Goal: Task Accomplishment & Management: Use online tool/utility

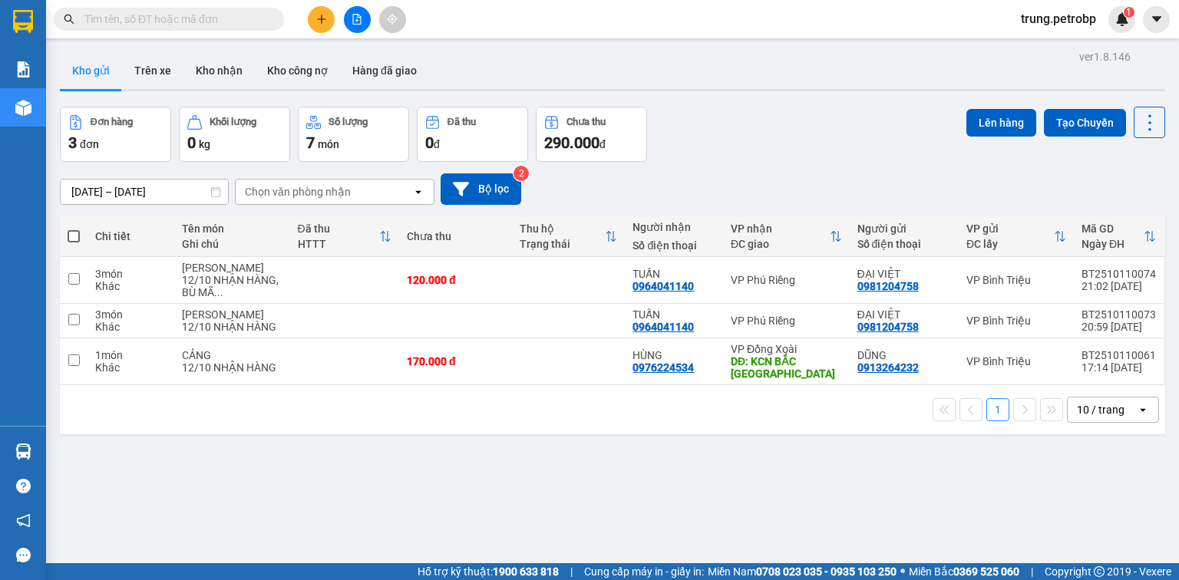
click at [314, 25] on button at bounding box center [321, 19] width 27 height 27
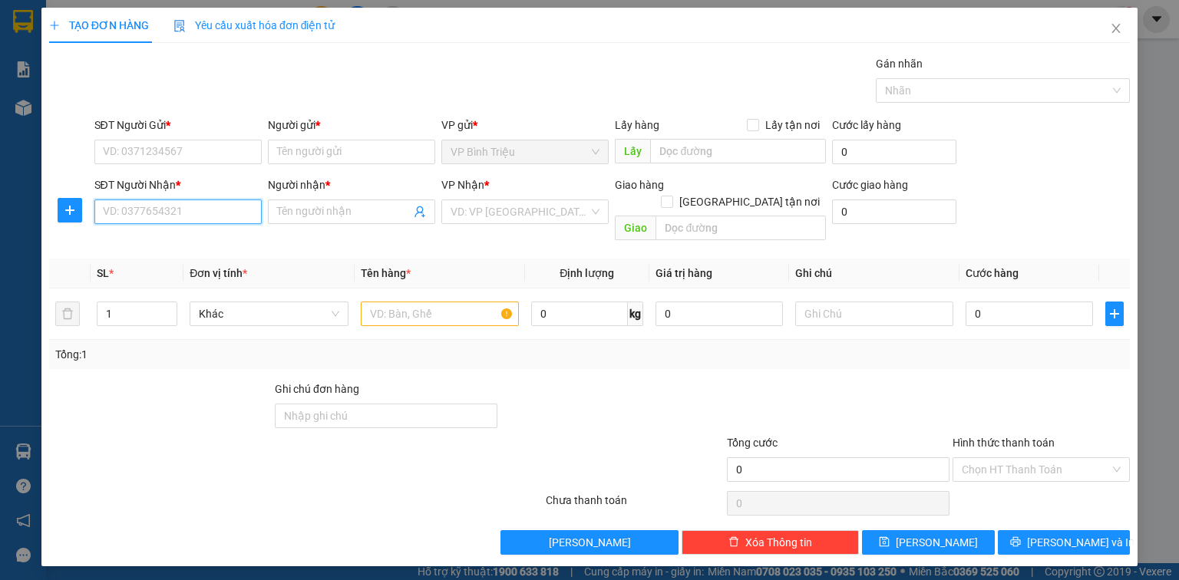
click at [229, 210] on input "SĐT Người Nhận *" at bounding box center [177, 212] width 167 height 25
click at [220, 241] on div "0972428979 - BẢO" at bounding box center [178, 241] width 149 height 17
type input "0972428979"
type input "BẢO"
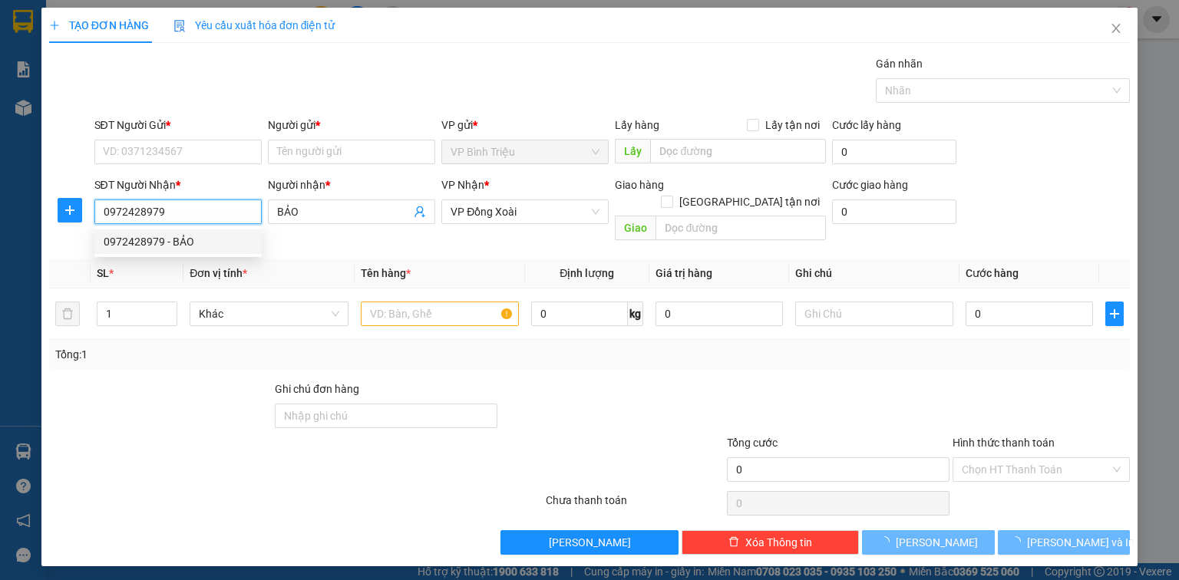
type input "30.000"
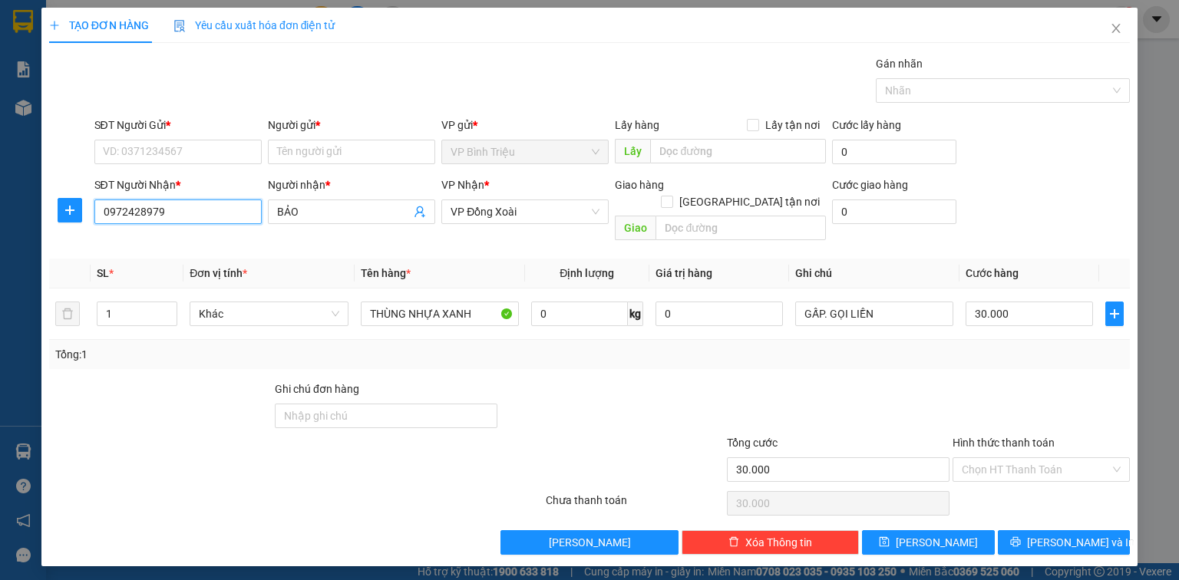
type input "0972428979"
click at [226, 172] on form "SĐT Người Gửi * VD: 0371234567 Người gửi * Tên người gửi VP gửi * VP [PERSON_NA…" at bounding box center [589, 182] width 1081 height 131
click at [226, 155] on input "SĐT Người Gửi *" at bounding box center [177, 152] width 167 height 25
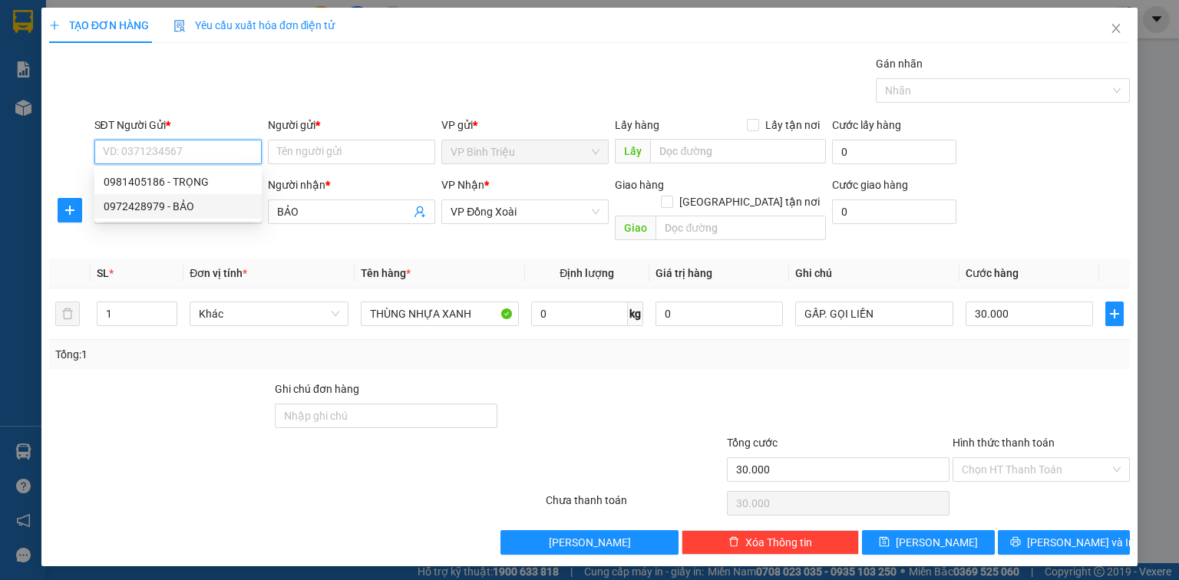
click at [223, 194] on div "0972428979 - BẢO" at bounding box center [177, 206] width 167 height 25
type input "0972428979"
type input "BẢO"
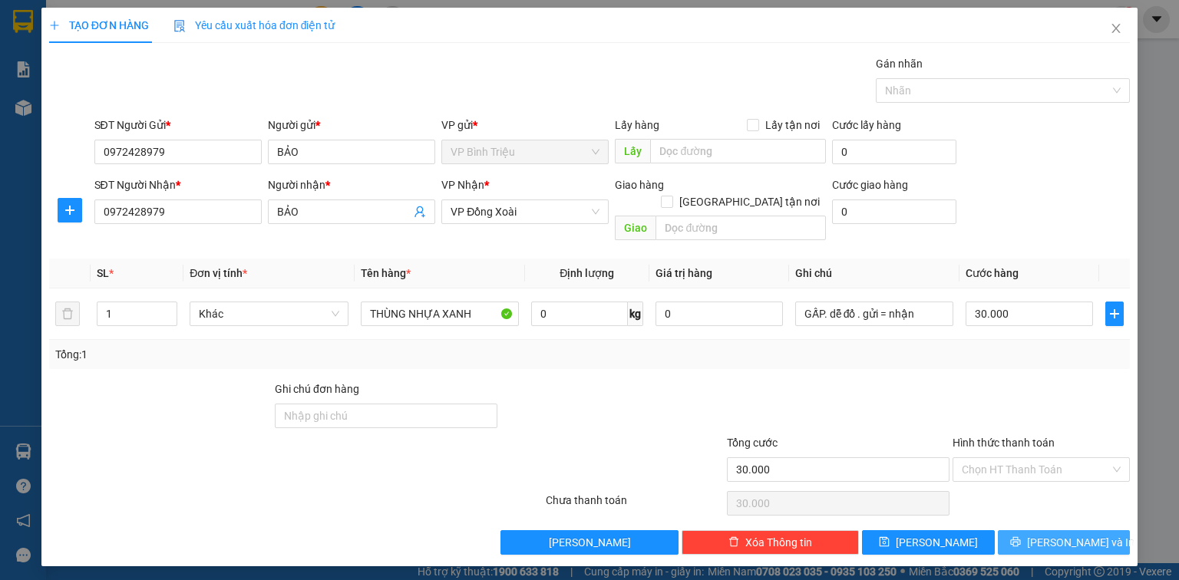
click at [1072, 534] on span "[PERSON_NAME] và In" at bounding box center [1080, 542] width 107 height 17
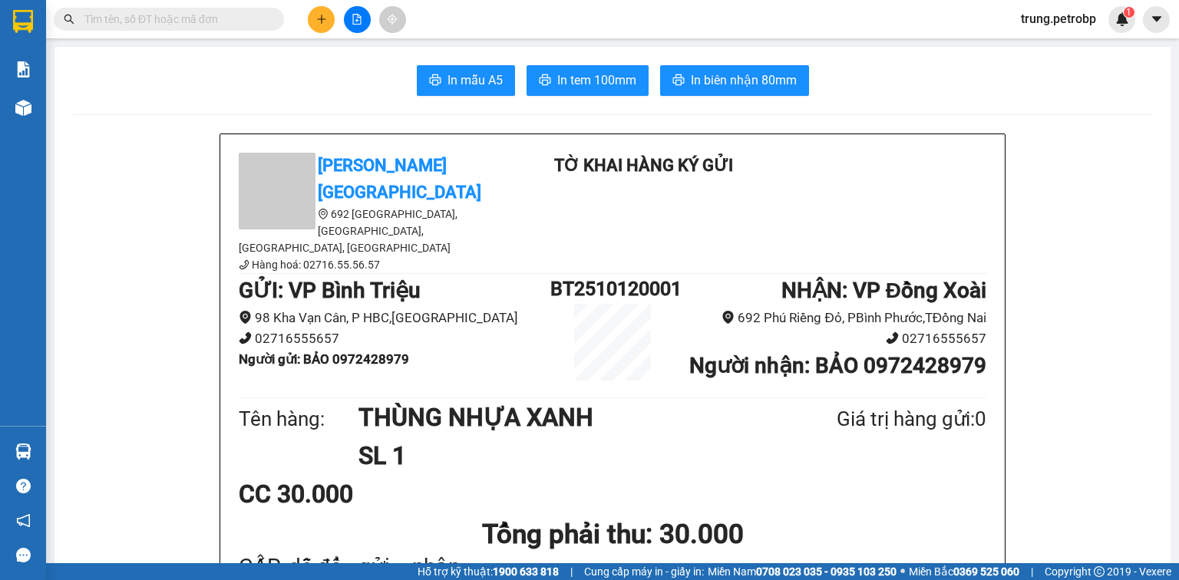
click at [617, 94] on button "In tem 100mm" at bounding box center [588, 80] width 122 height 31
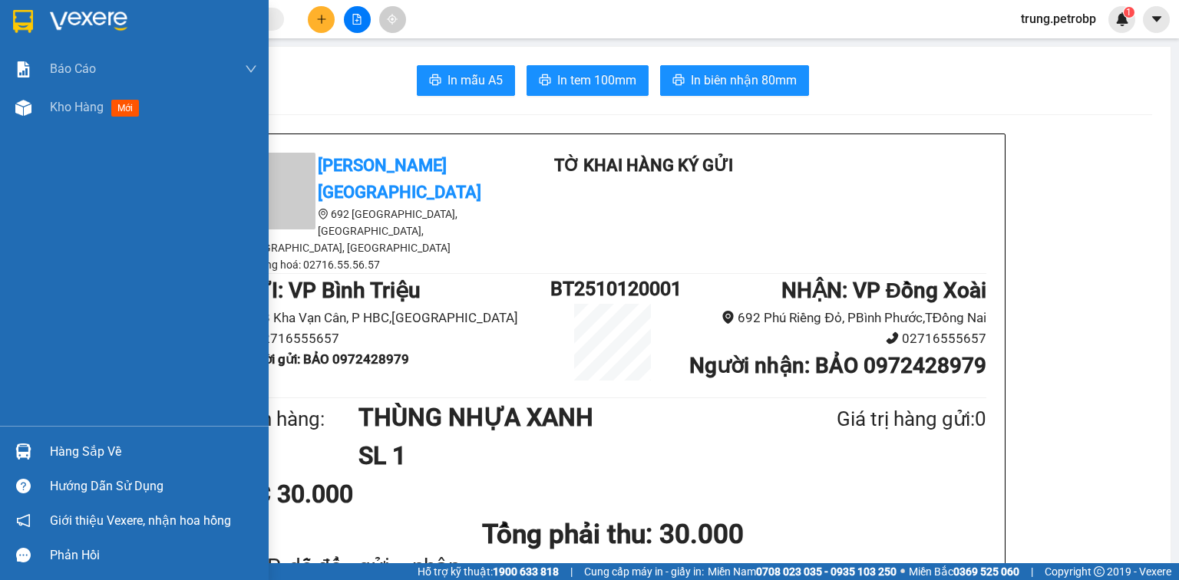
click at [41, 445] on div "Hàng sắp về" at bounding box center [134, 452] width 269 height 35
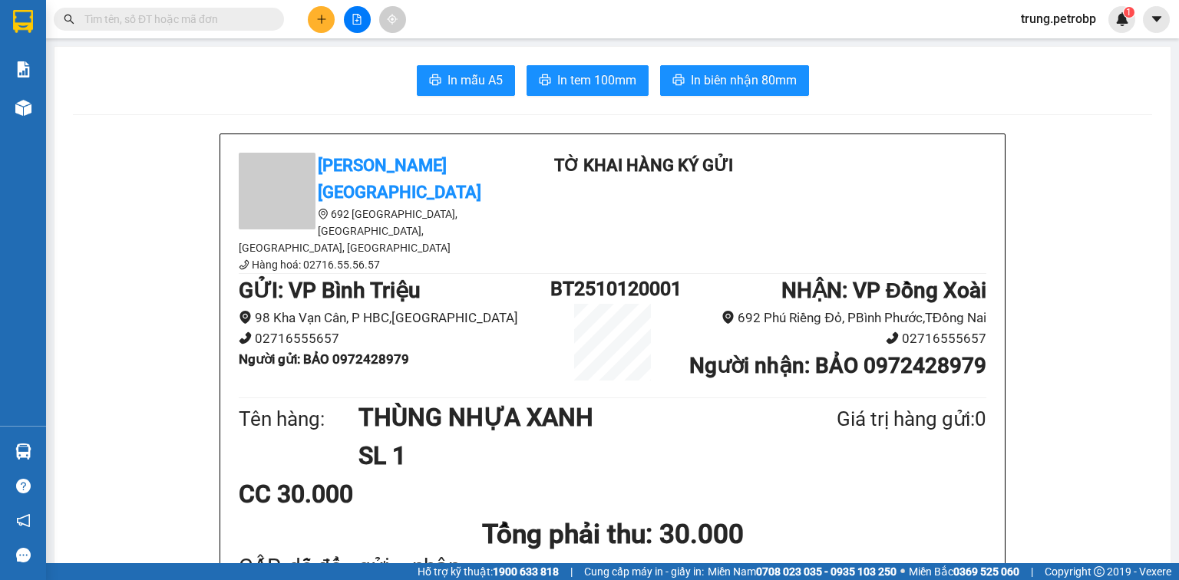
click at [485, 228] on section "Kết quả tìm kiếm ( 0 ) Bộ lọc No Data trung.petrobp 1 Báo cáo 4 Thống kê doanh …" at bounding box center [589, 290] width 1179 height 580
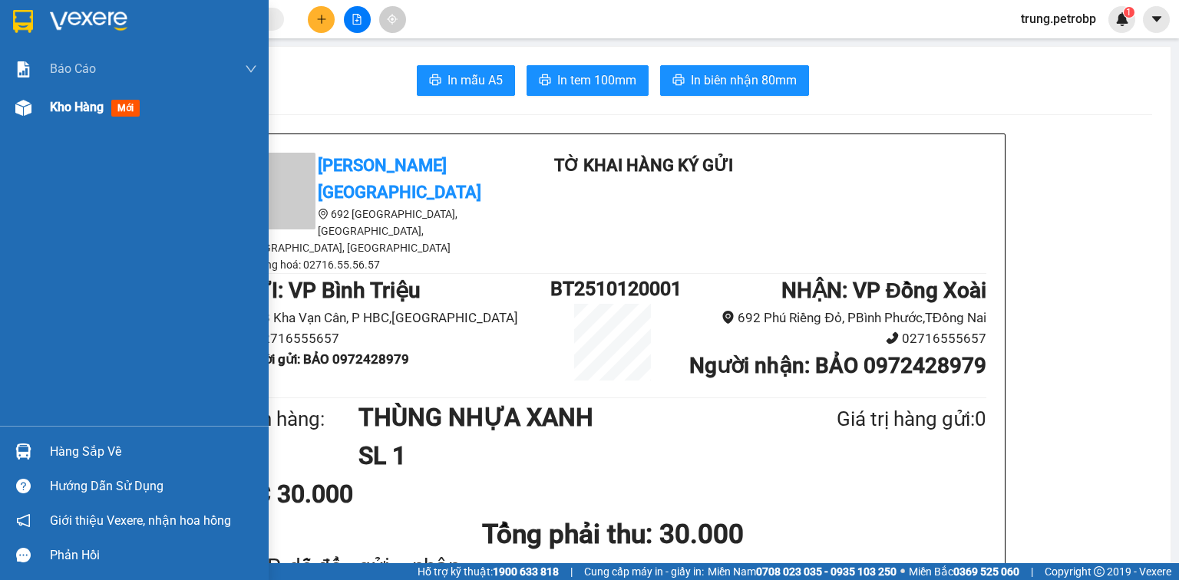
drag, startPoint x: 7, startPoint y: 112, endPoint x: 91, endPoint y: 94, distance: 85.5
click at [9, 111] on div "Kho hàng mới" at bounding box center [134, 107] width 269 height 38
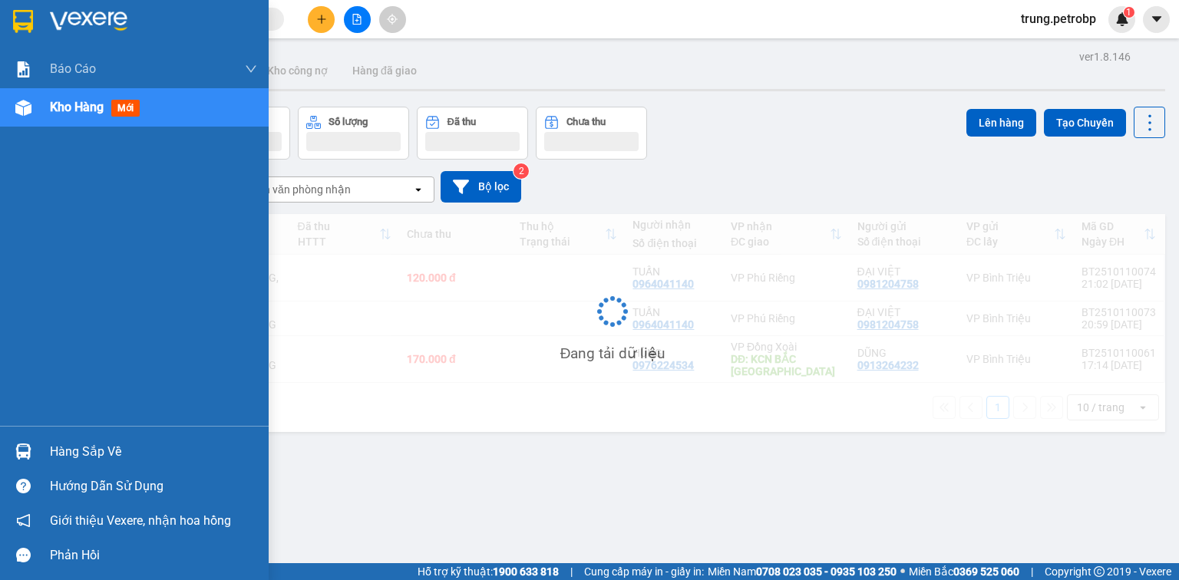
click at [101, 95] on div "Kho hàng mới" at bounding box center [153, 107] width 207 height 38
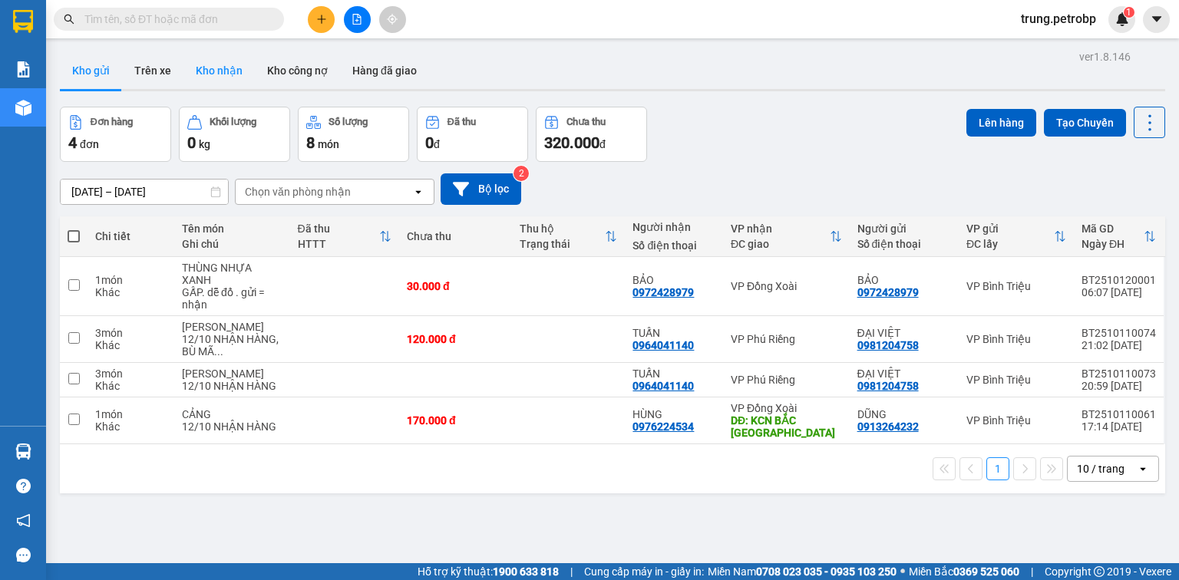
click at [233, 66] on button "Kho nhận" at bounding box center [219, 70] width 71 height 37
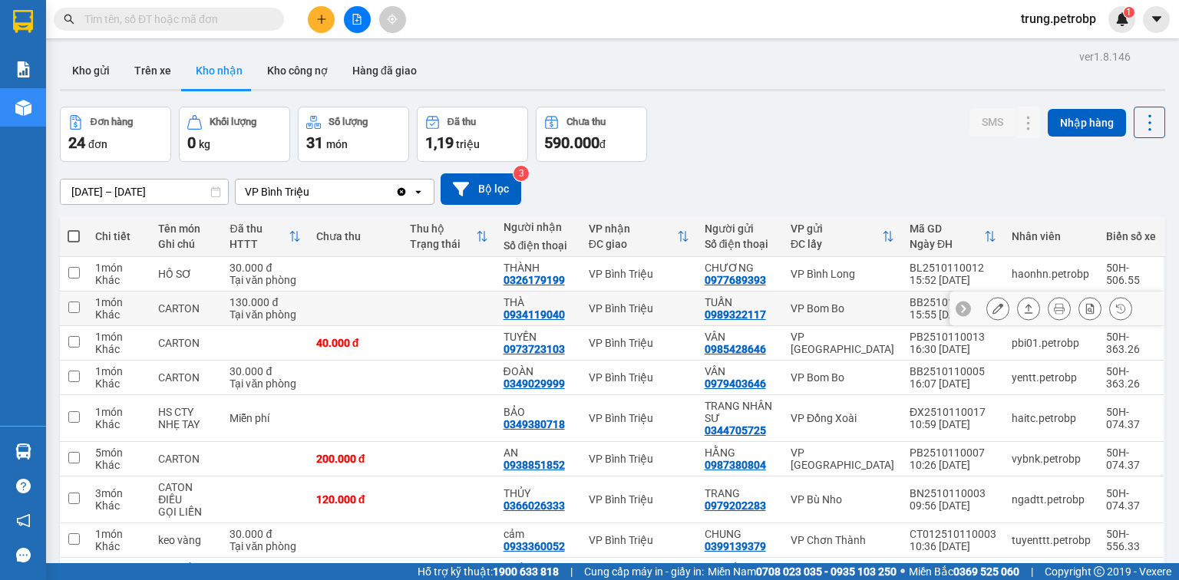
scroll to position [124, 0]
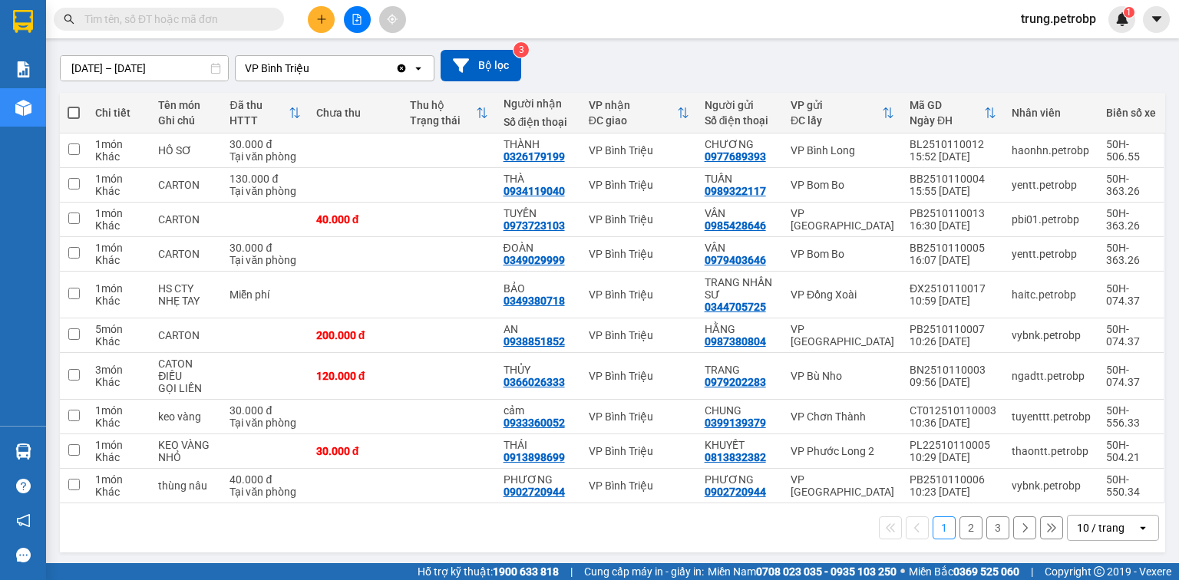
click at [1090, 521] on div "10 / trang" at bounding box center [1101, 528] width 48 height 15
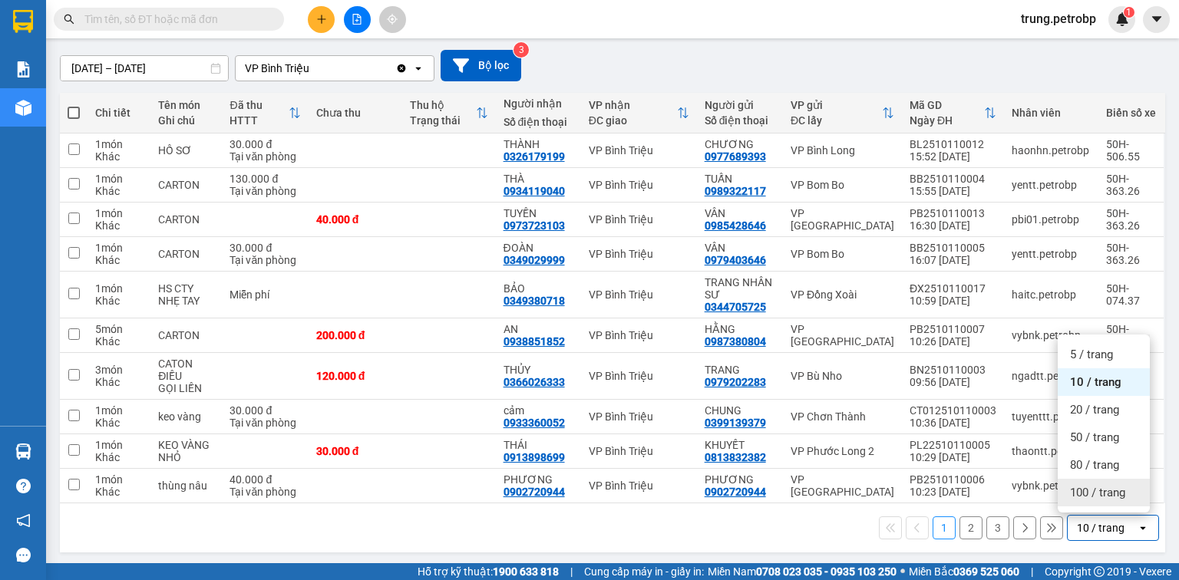
click at [1081, 498] on span "100 / trang" at bounding box center [1097, 492] width 55 height 15
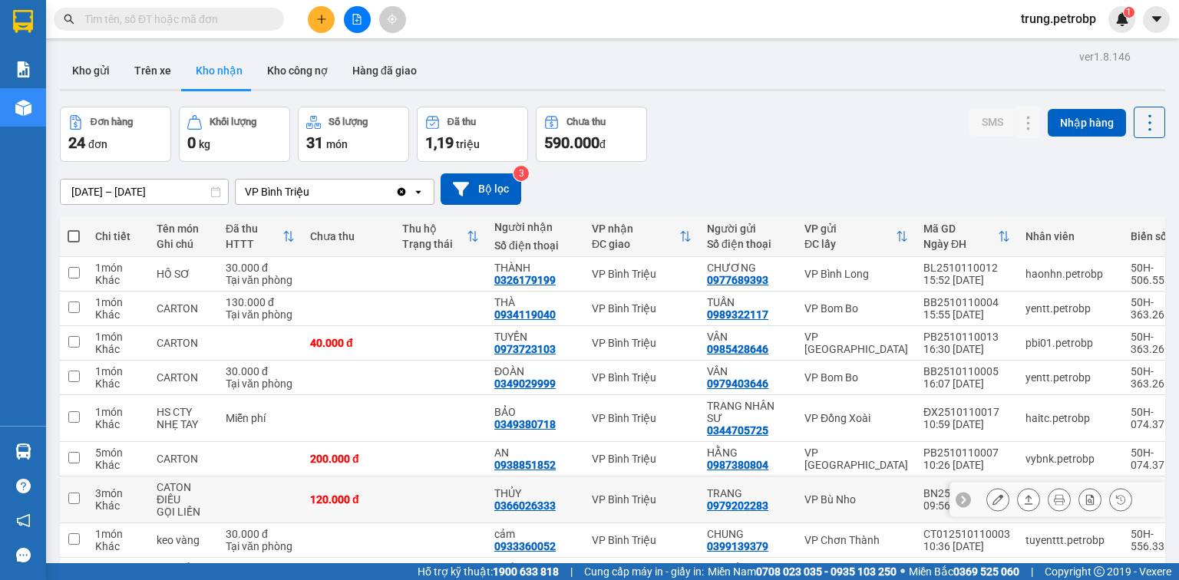
scroll to position [123, 0]
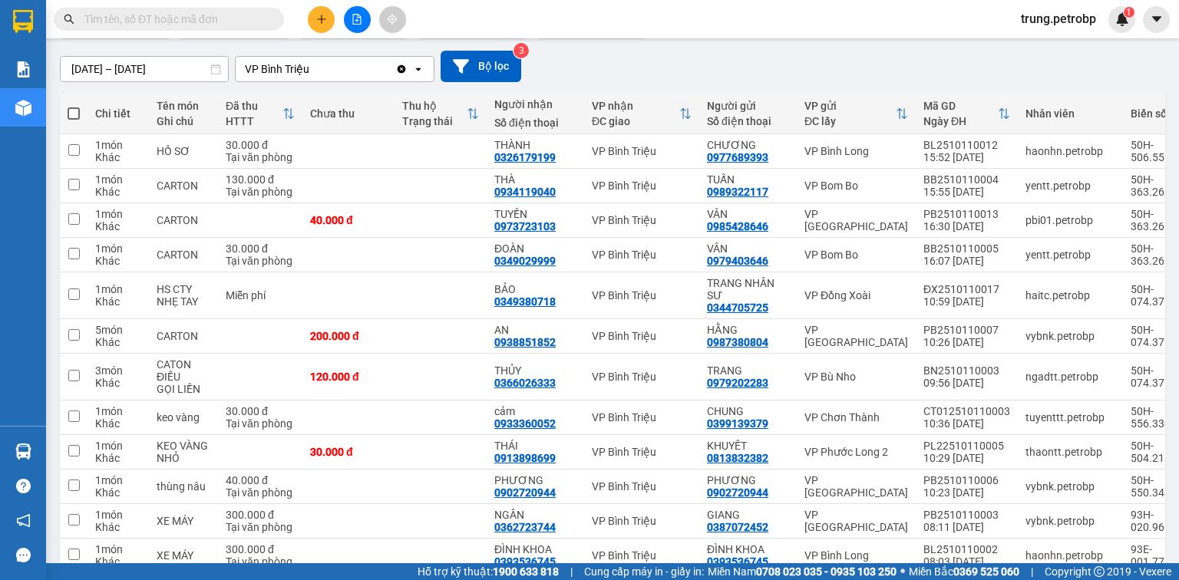
click at [195, 71] on input "[DATE] – [DATE]" at bounding box center [144, 69] width 167 height 25
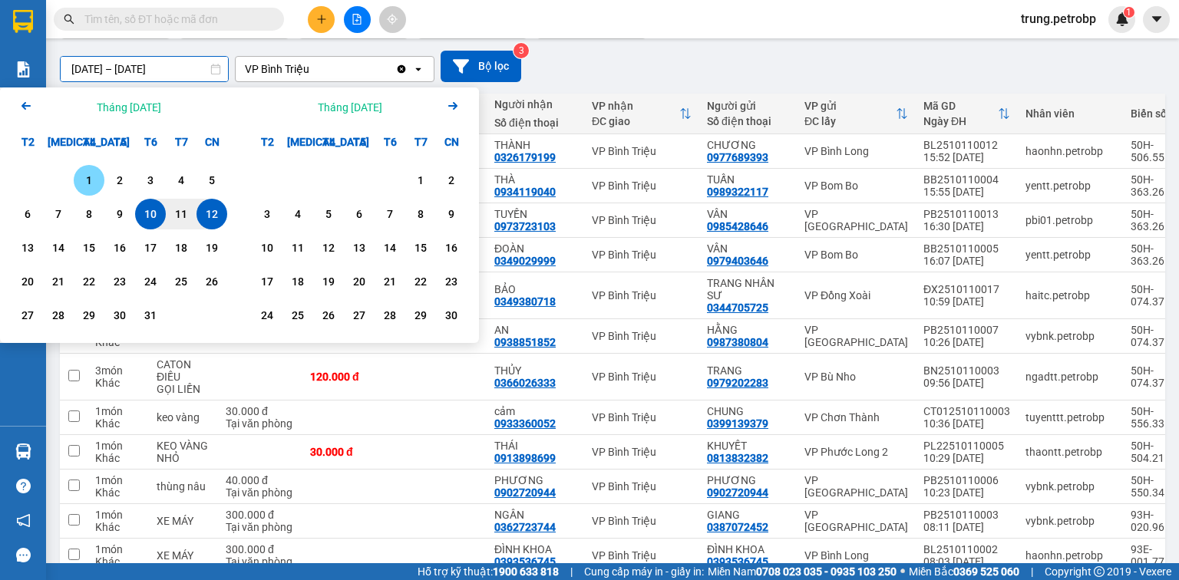
click at [89, 178] on div "1" at bounding box center [88, 180] width 21 height 18
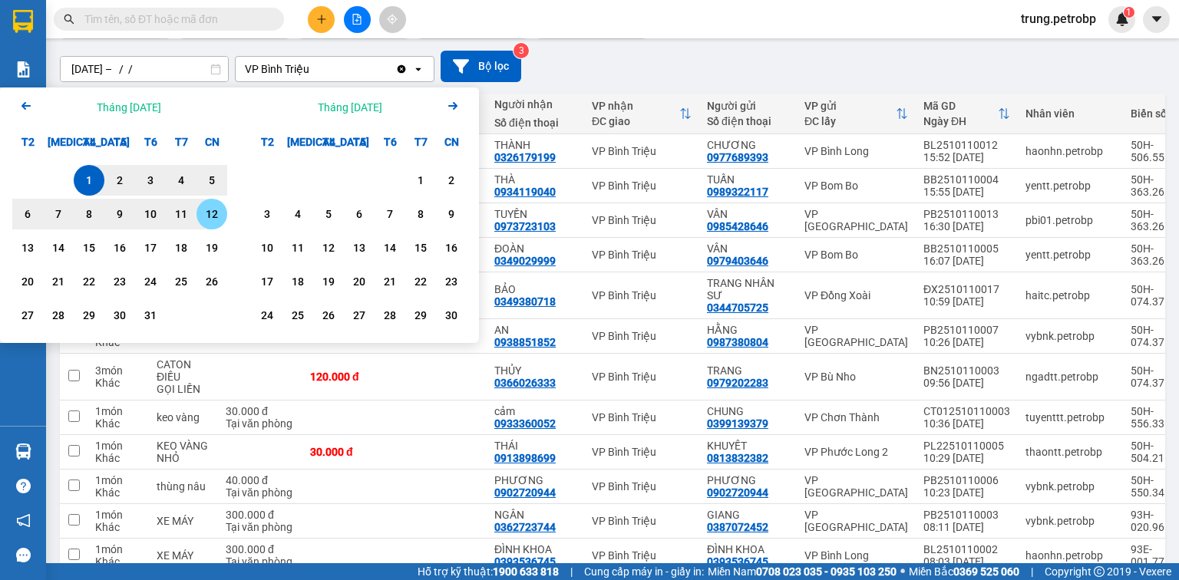
click at [220, 217] on div "12" at bounding box center [211, 214] width 21 height 18
type input "[DATE] – [DATE]"
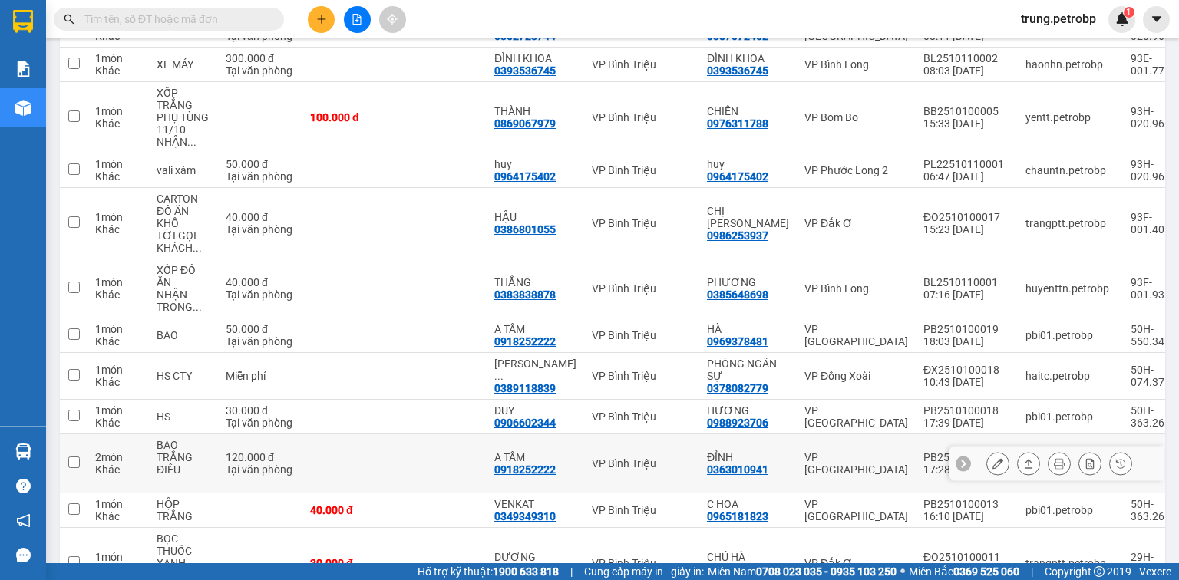
scroll to position [905, 0]
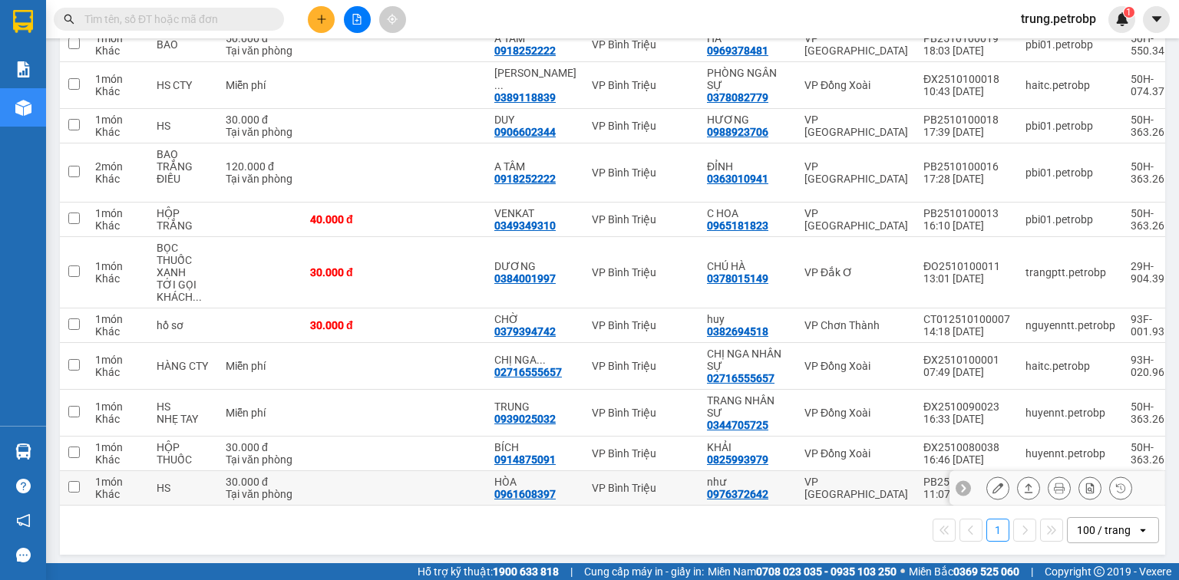
click at [875, 492] on td "VP [GEOGRAPHIC_DATA]" at bounding box center [856, 488] width 119 height 35
checkbox input "true"
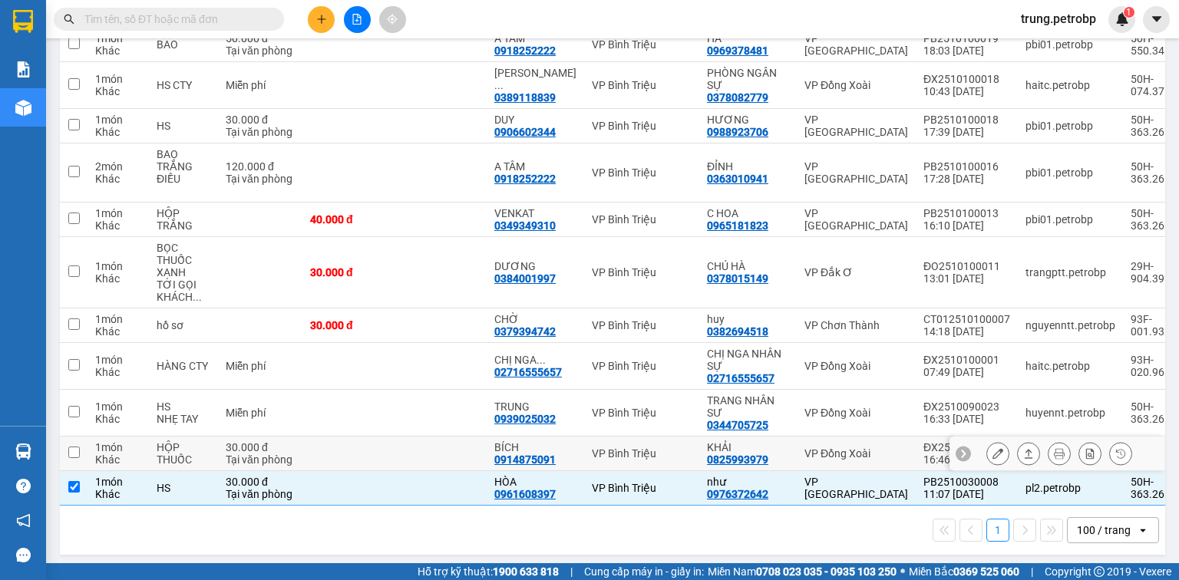
click at [864, 448] on div "VP Đồng Xoài" at bounding box center [857, 454] width 104 height 12
checkbox input "true"
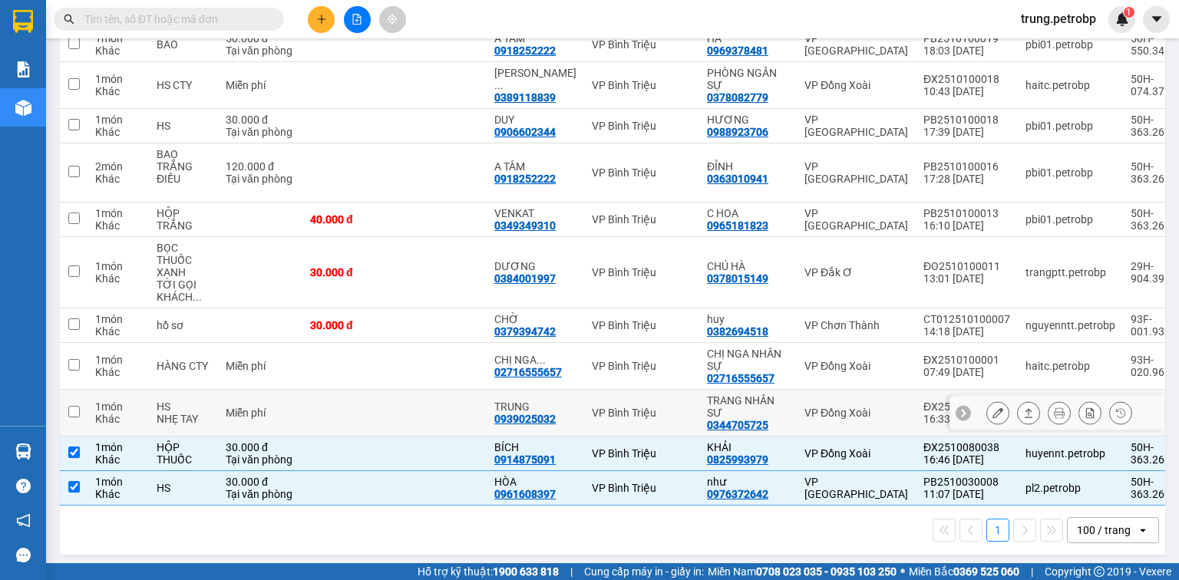
scroll to position [782, 0]
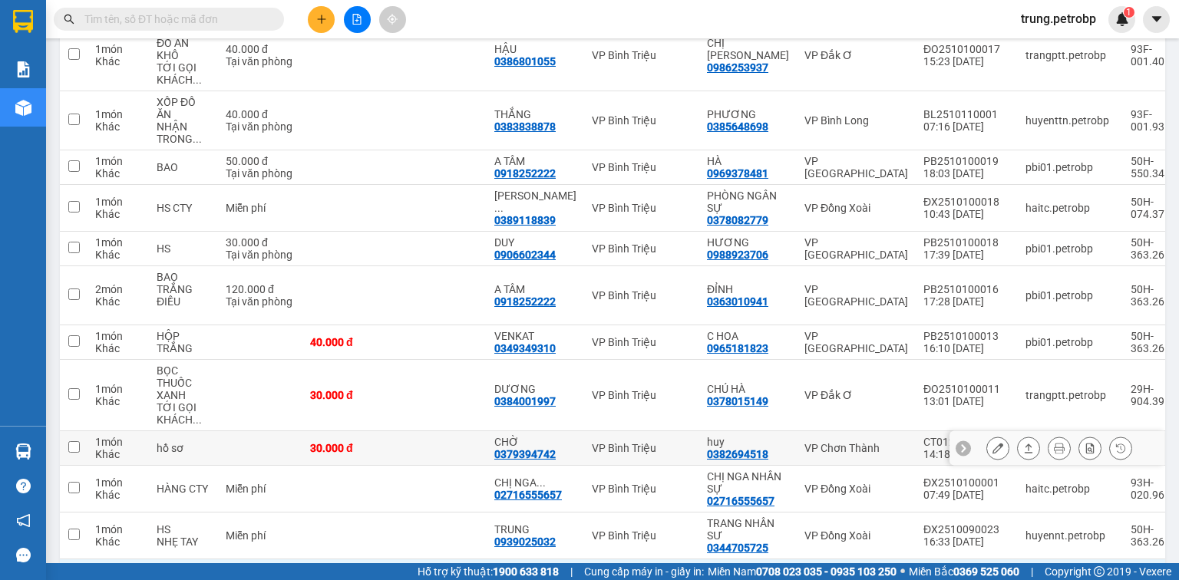
click at [886, 451] on td "VP Chơn Thành" at bounding box center [856, 449] width 119 height 35
checkbox input "true"
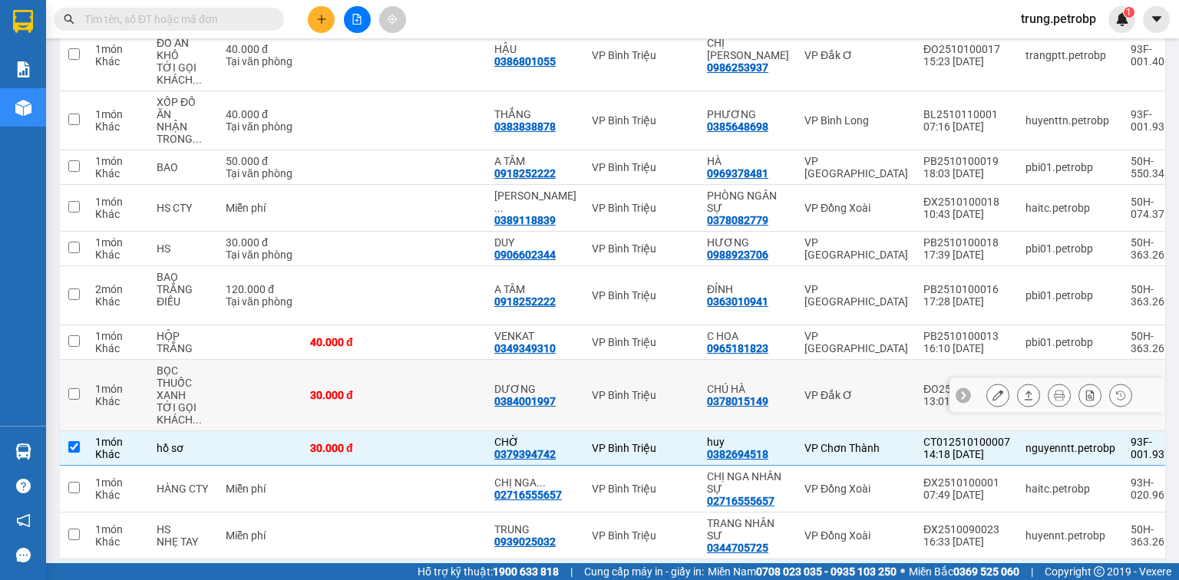
click at [851, 389] on div "VP Đắk Ơ" at bounding box center [857, 395] width 104 height 12
checkbox input "true"
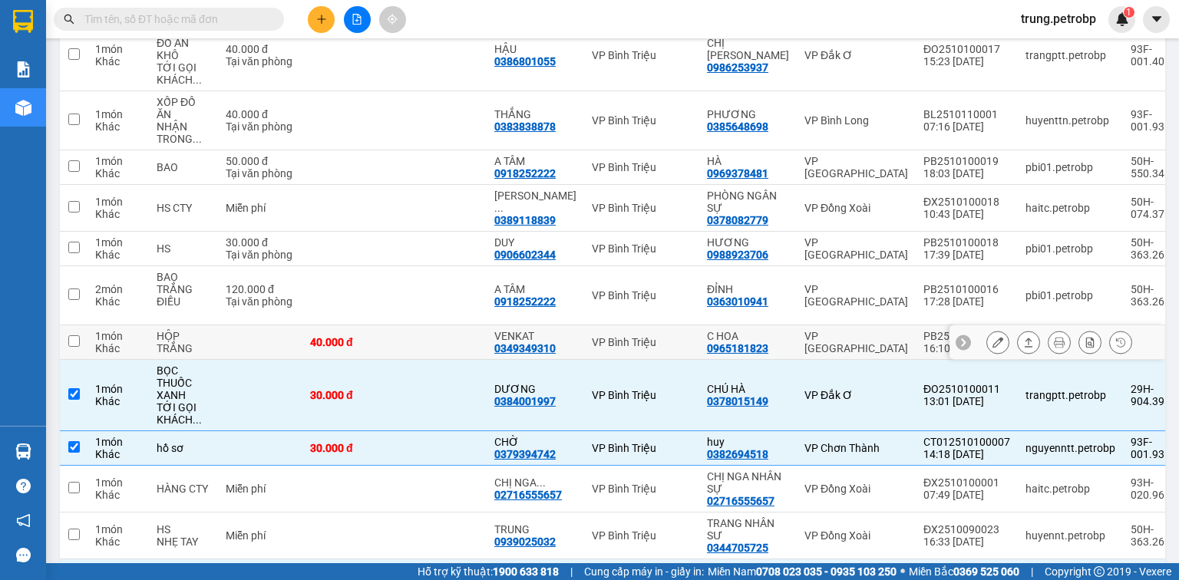
click at [874, 345] on td "VP [GEOGRAPHIC_DATA]" at bounding box center [856, 343] width 119 height 35
checkbox input "true"
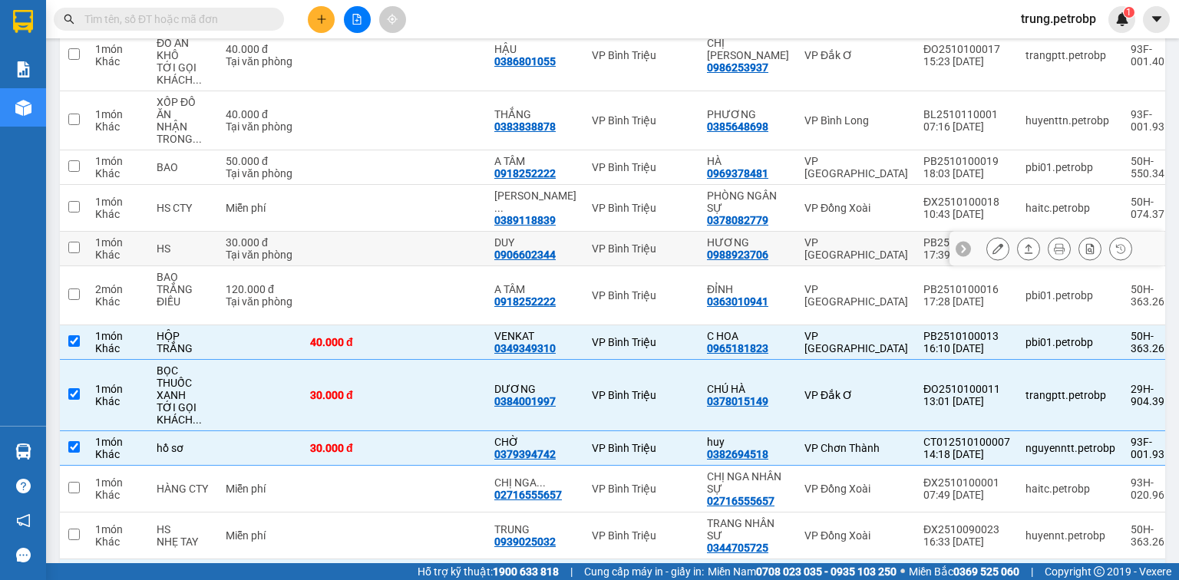
click at [844, 246] on div "VP [GEOGRAPHIC_DATA]" at bounding box center [857, 248] width 104 height 25
checkbox input "true"
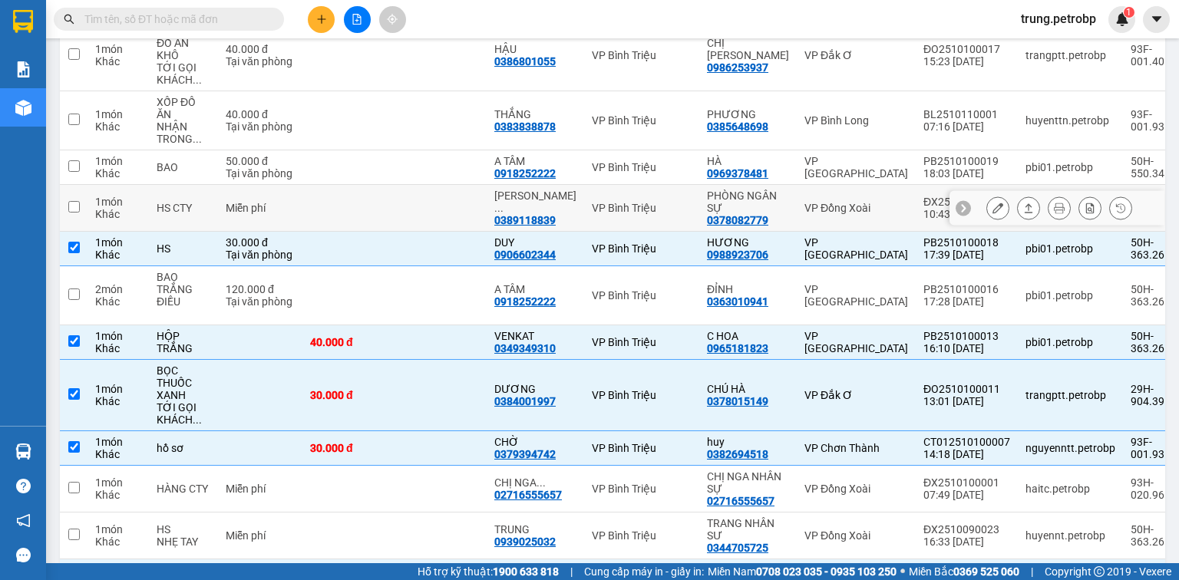
click at [845, 211] on div "VP Đồng Xoài" at bounding box center [857, 208] width 104 height 12
checkbox input "true"
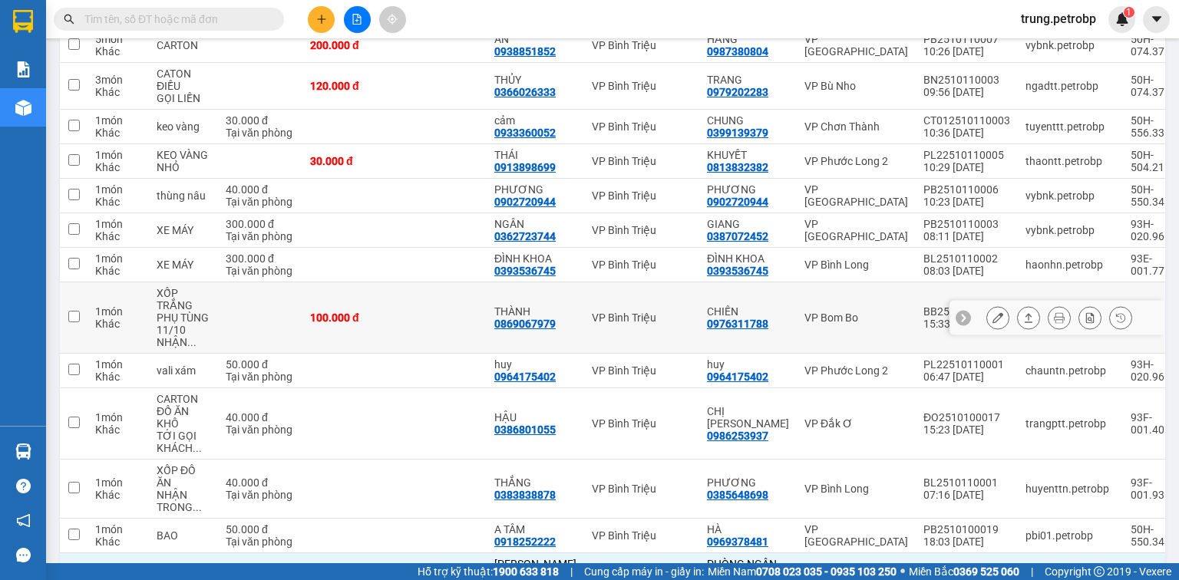
scroll to position [537, 0]
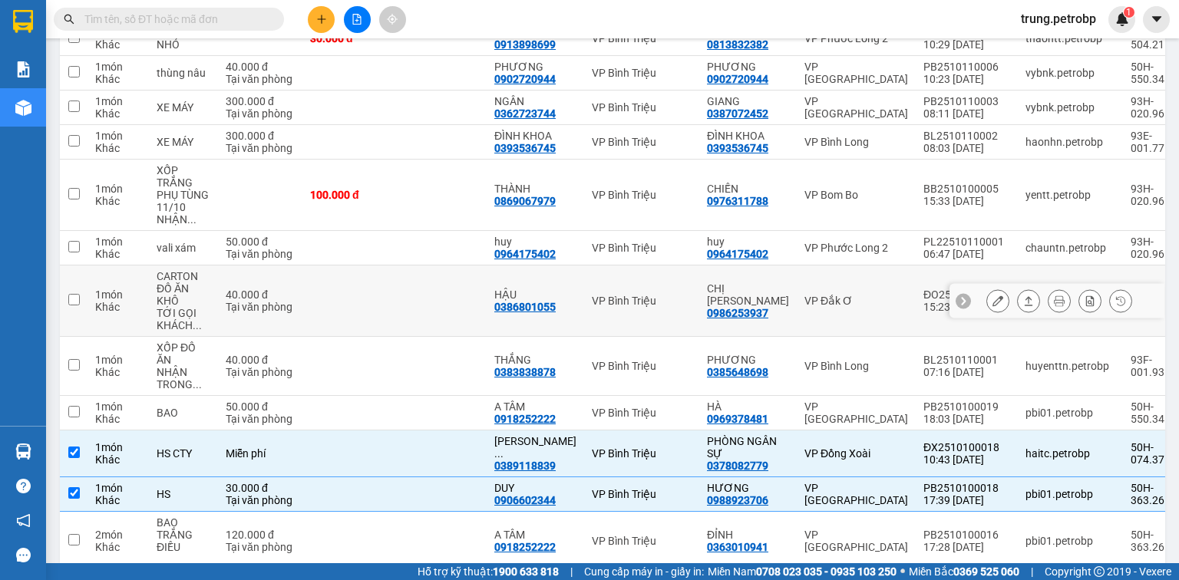
click at [916, 322] on td "ĐO2510100017 15:23 [DATE]" at bounding box center [967, 301] width 102 height 71
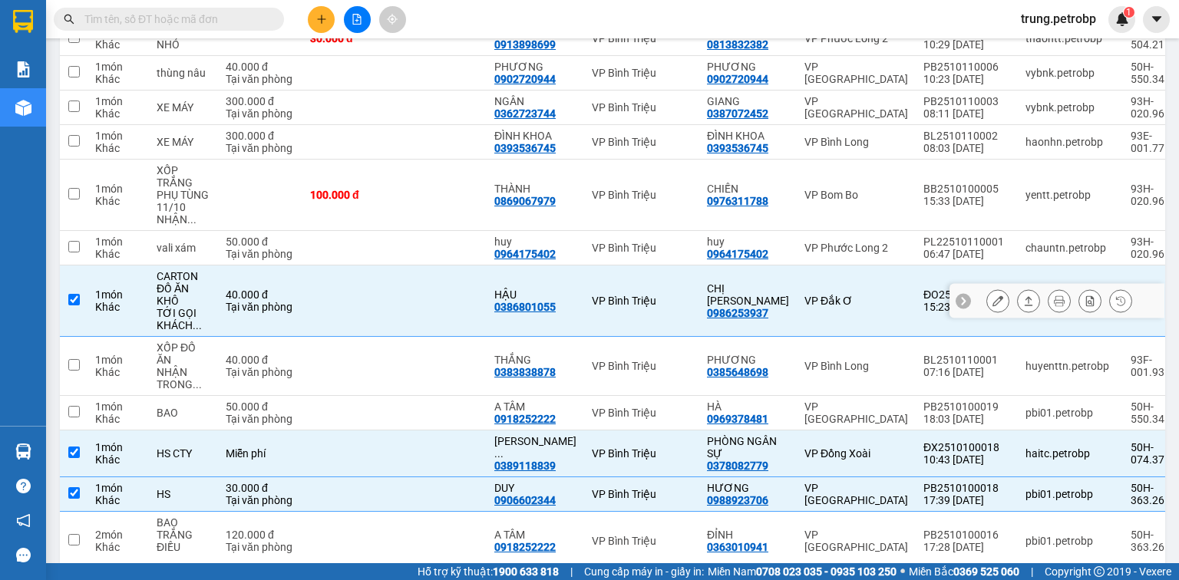
checkbox input "true"
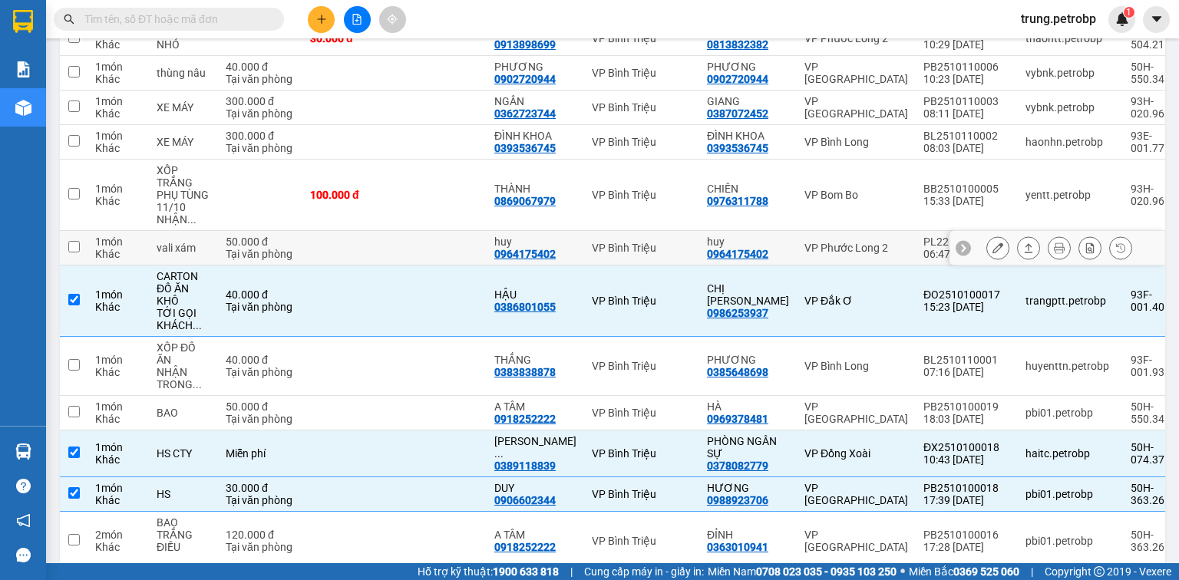
click at [883, 256] on td "VP Phước Long 2" at bounding box center [856, 248] width 119 height 35
checkbox input "true"
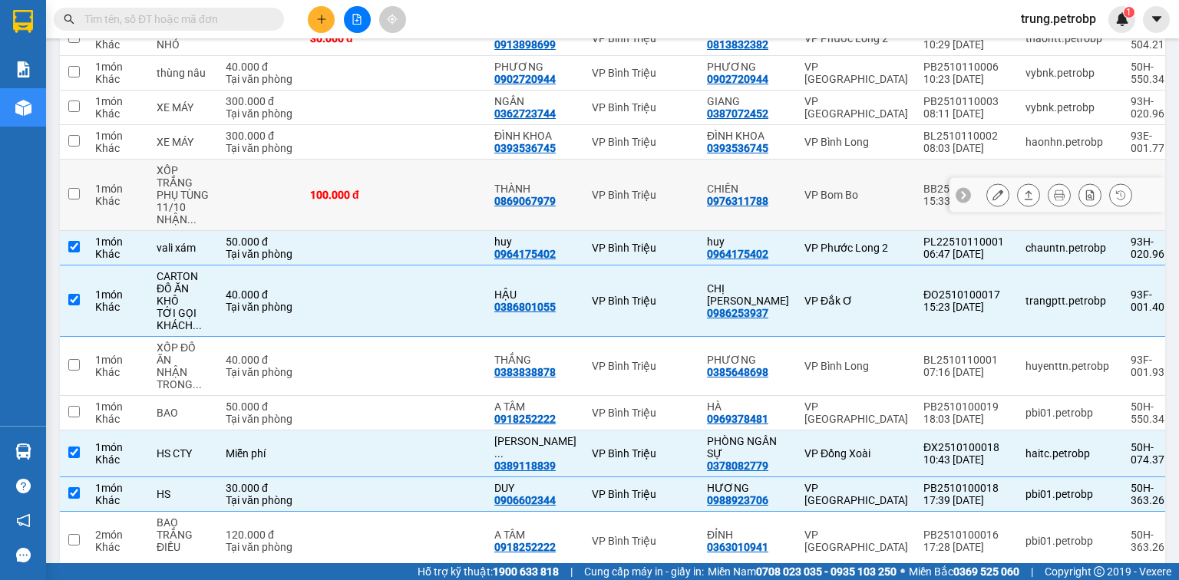
click at [916, 210] on td "BB2510100005 15:33 [DATE]" at bounding box center [967, 195] width 102 height 71
checkbox input "true"
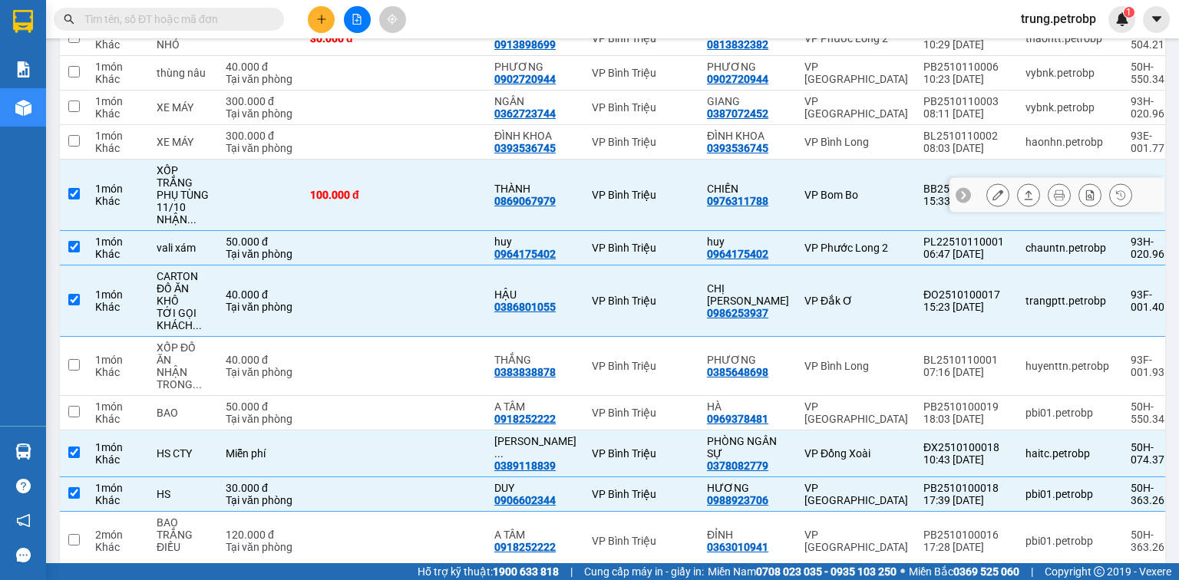
scroll to position [414, 0]
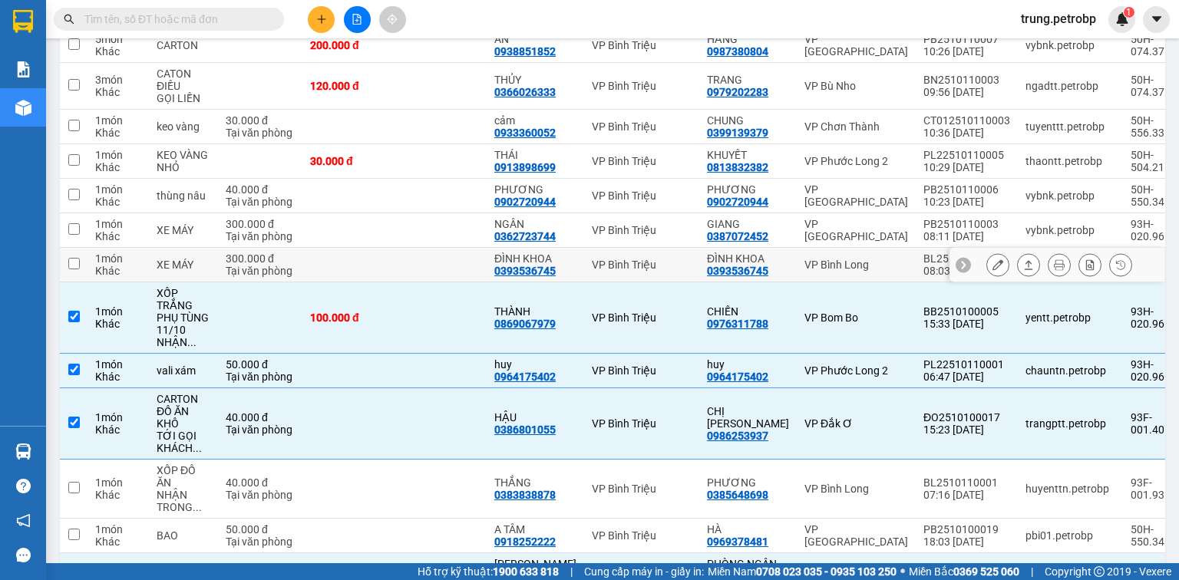
click at [916, 260] on td "BL2510110002 08:03 [DATE]" at bounding box center [967, 265] width 102 height 35
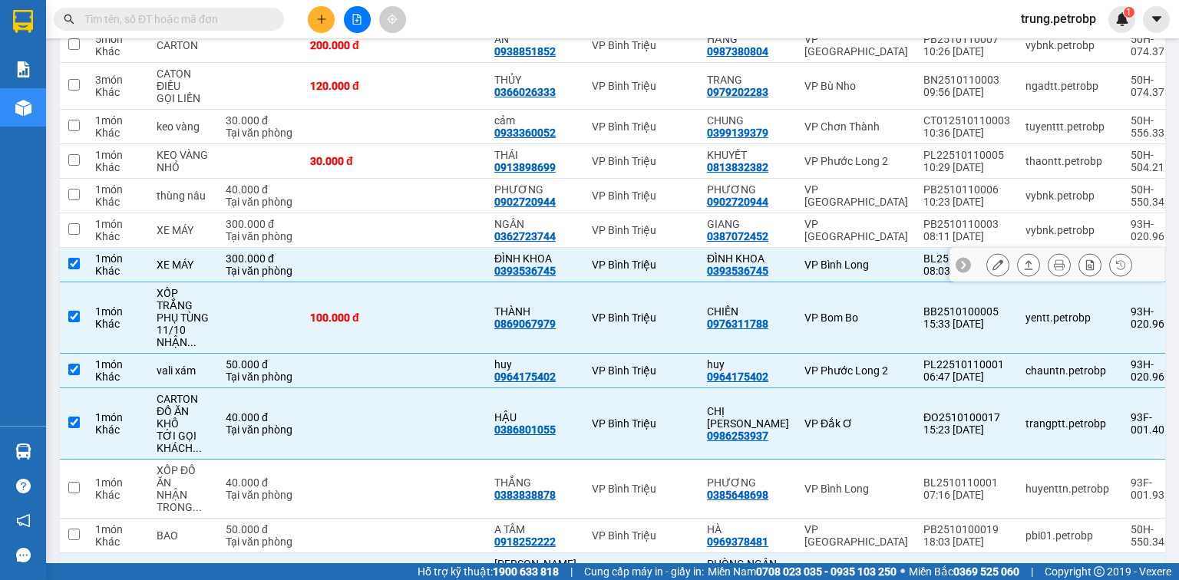
click at [885, 274] on td "VP Bình Long" at bounding box center [856, 265] width 119 height 35
checkbox input "false"
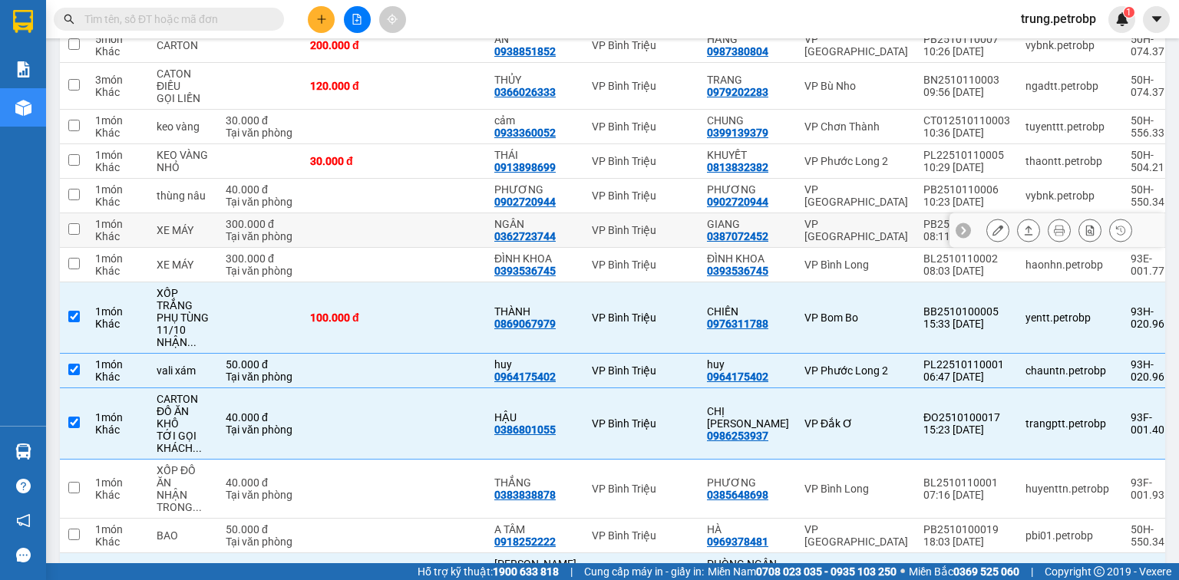
scroll to position [291, 0]
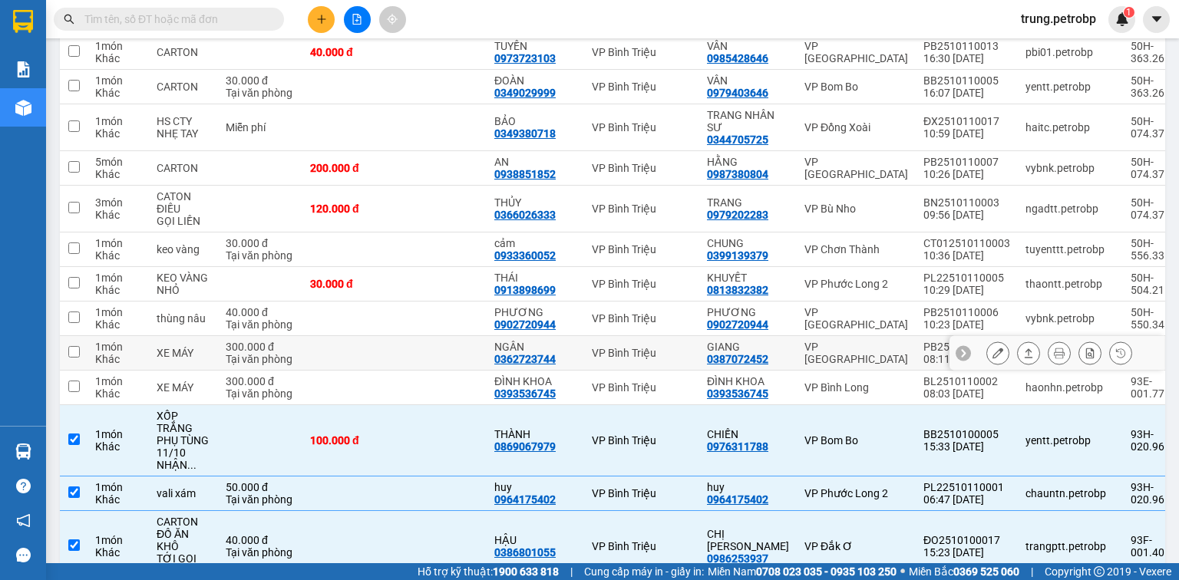
click at [869, 349] on div "VP [GEOGRAPHIC_DATA]" at bounding box center [857, 353] width 104 height 25
checkbox input "true"
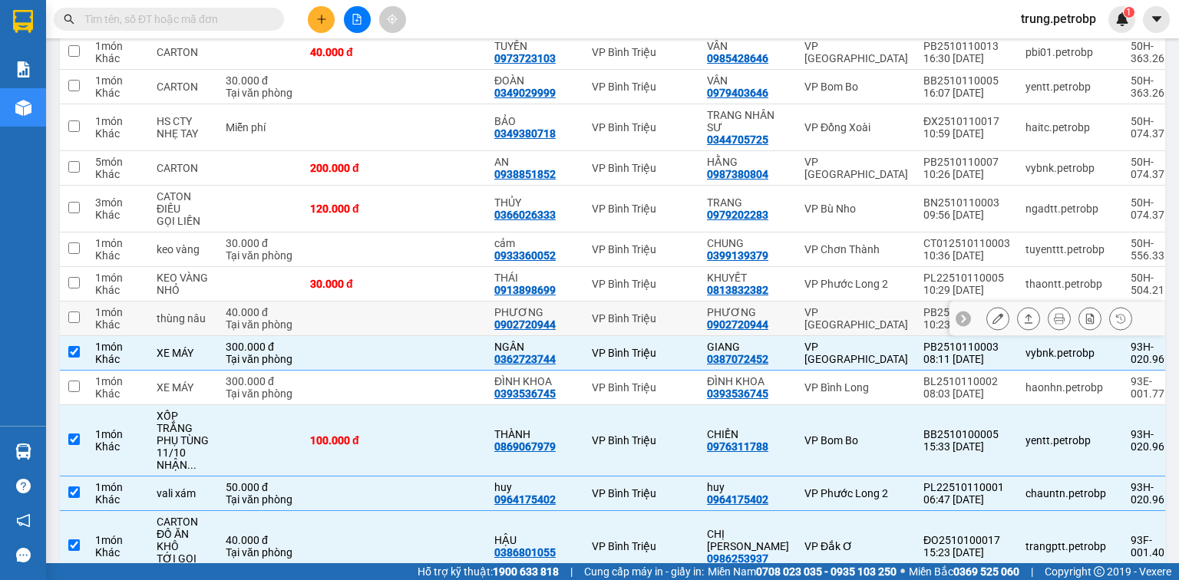
click at [868, 313] on div "VP [GEOGRAPHIC_DATA]" at bounding box center [857, 318] width 104 height 25
checkbox input "true"
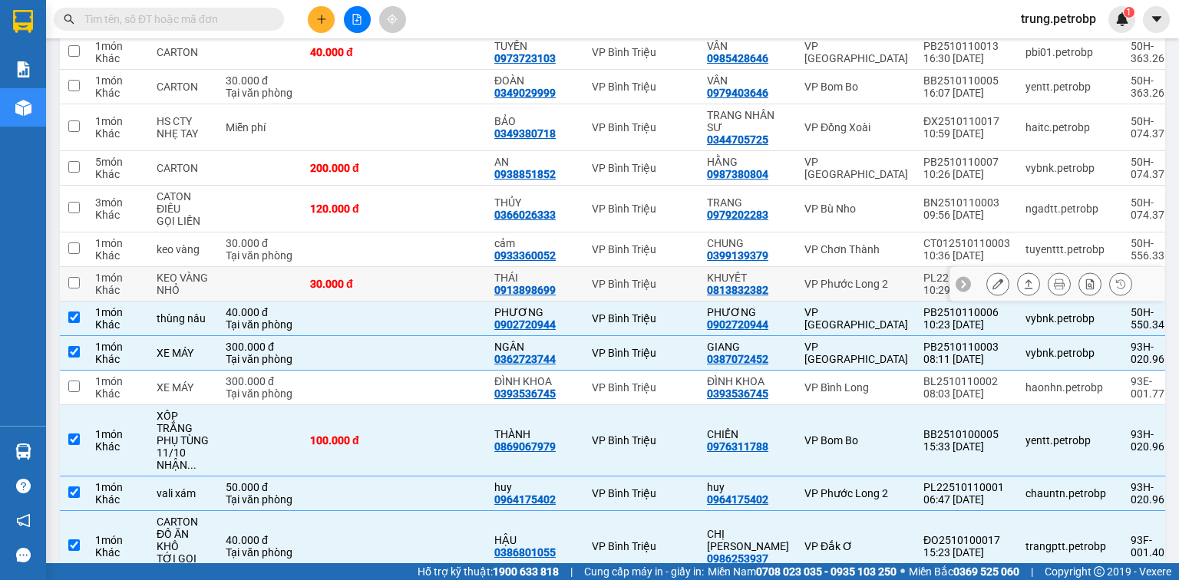
click at [869, 286] on div "VP Phước Long 2" at bounding box center [857, 284] width 104 height 12
checkbox input "true"
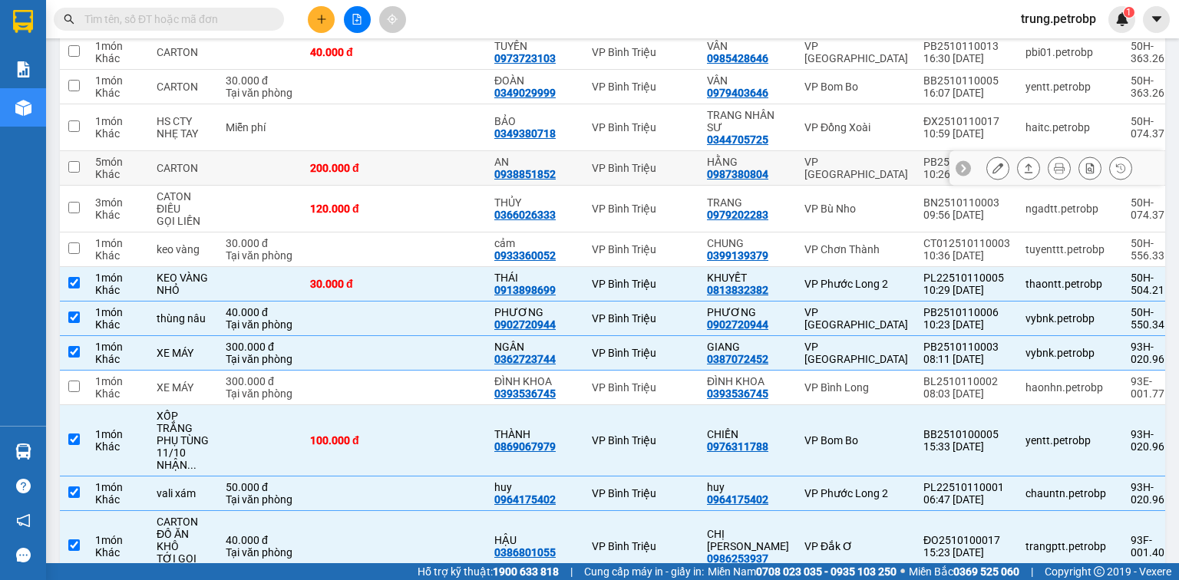
click at [878, 167] on div "VP [GEOGRAPHIC_DATA]" at bounding box center [857, 168] width 104 height 25
checkbox input "true"
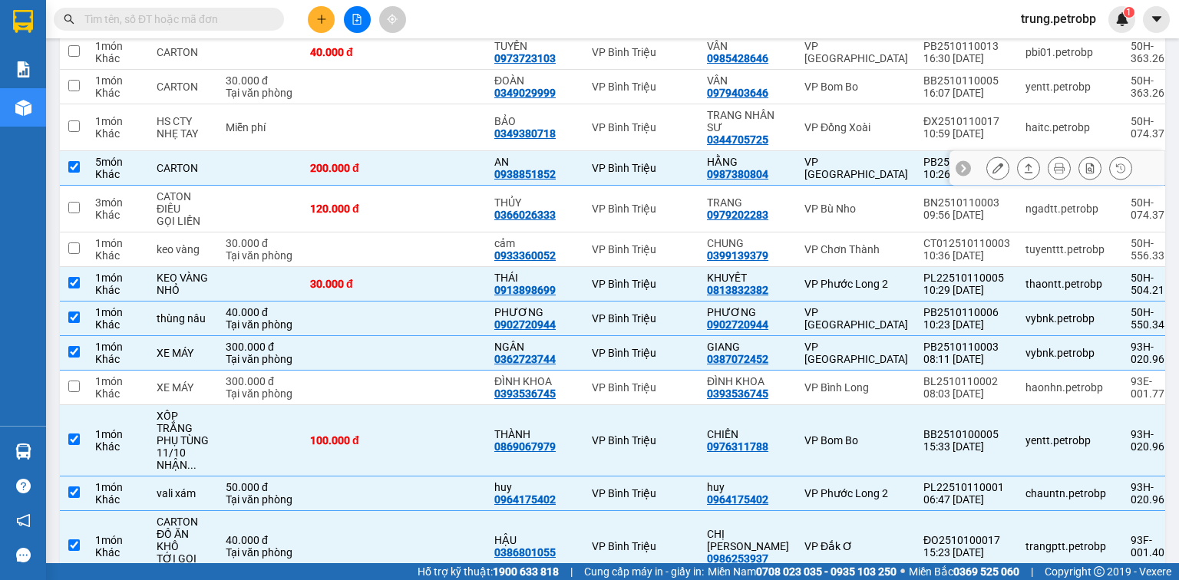
scroll to position [168, 0]
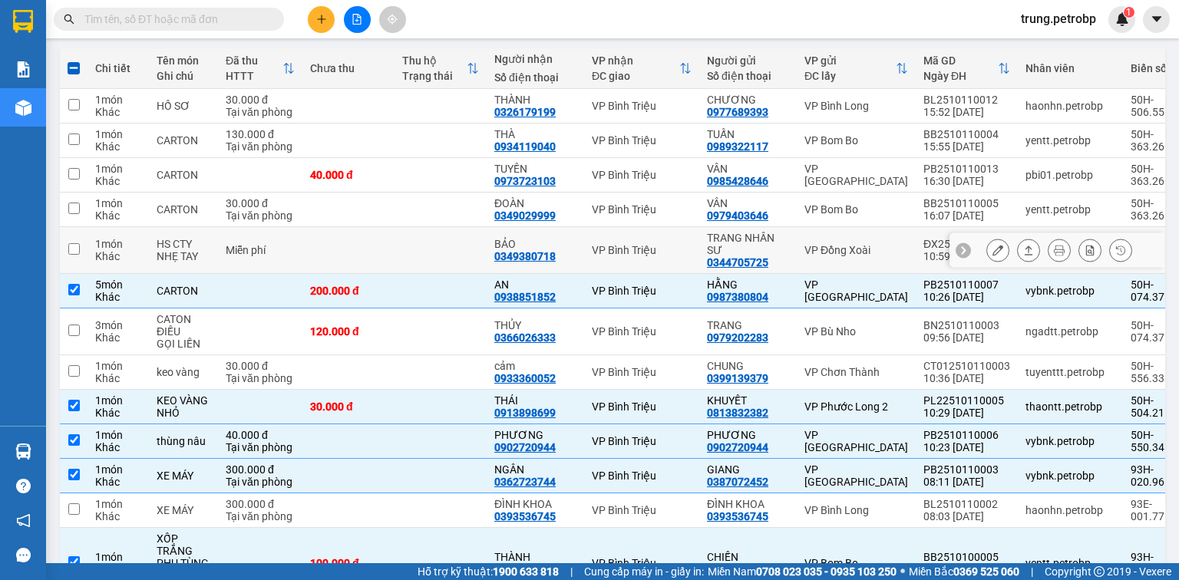
click at [868, 239] on td "VP Đồng Xoài" at bounding box center [856, 250] width 119 height 47
checkbox input "true"
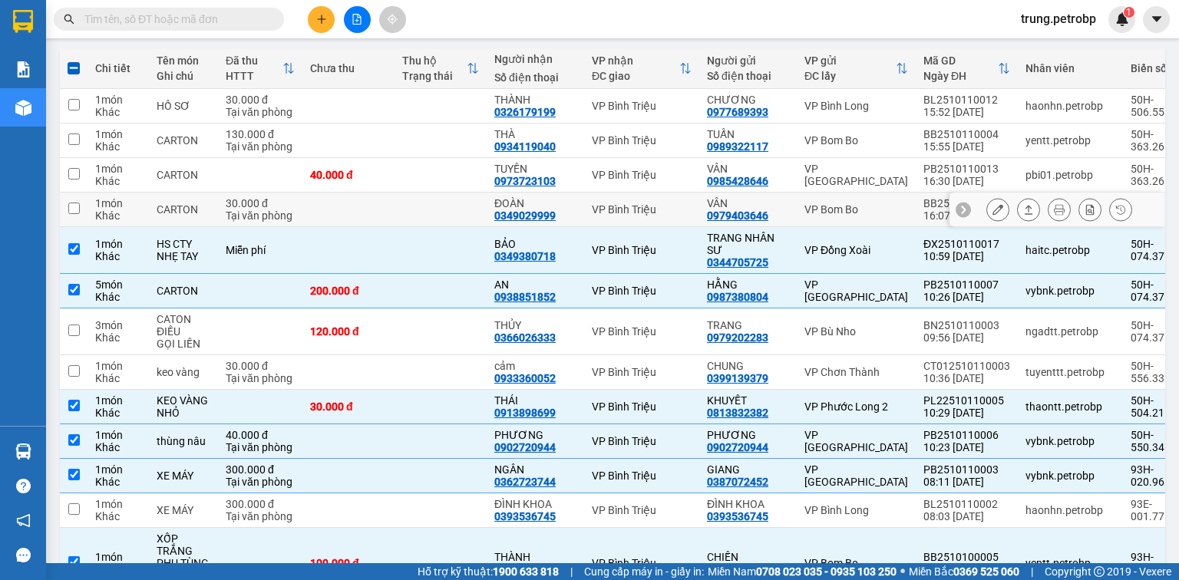
click at [872, 198] on td "VP Bom Bo" at bounding box center [856, 210] width 119 height 35
checkbox input "true"
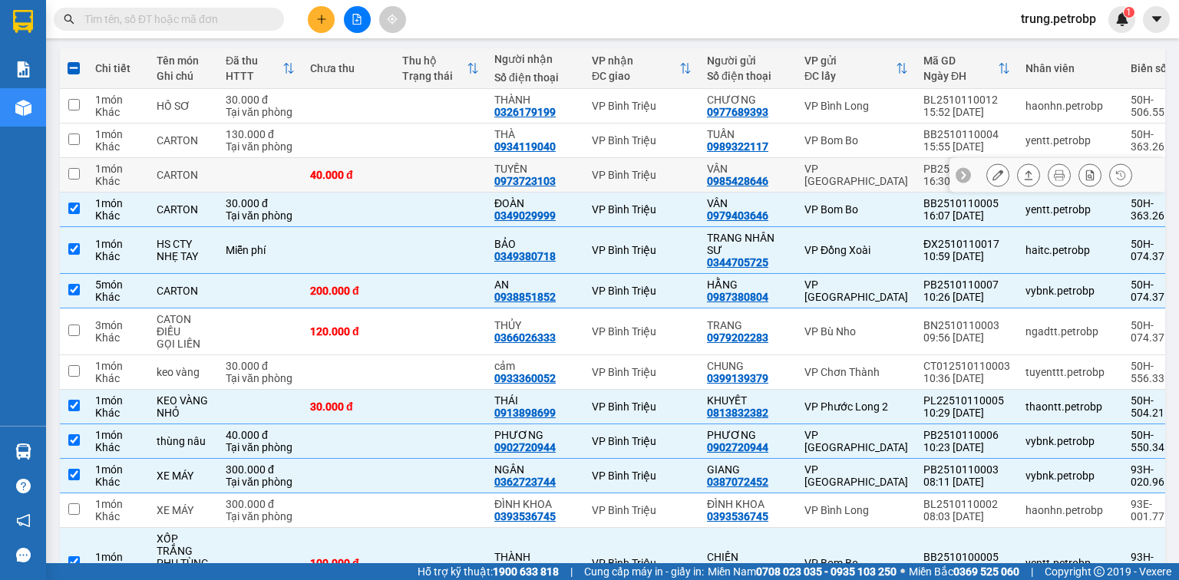
click at [852, 178] on div "VP [GEOGRAPHIC_DATA]" at bounding box center [857, 175] width 104 height 25
checkbox input "true"
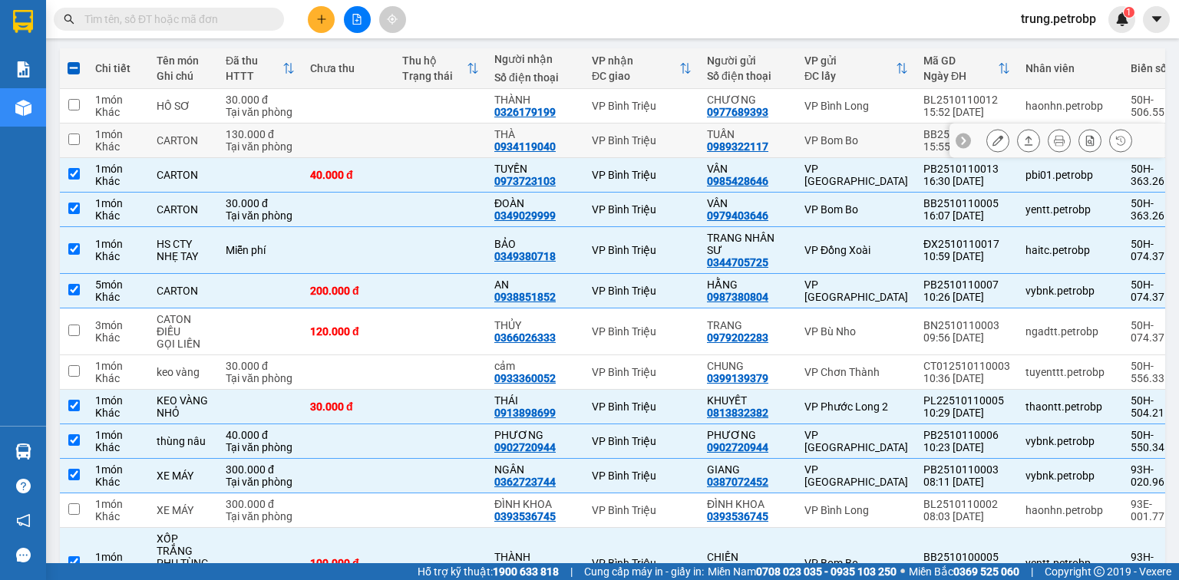
click at [916, 150] on td "BB2510110004 15:55 [DATE]" at bounding box center [967, 141] width 102 height 35
checkbox input "true"
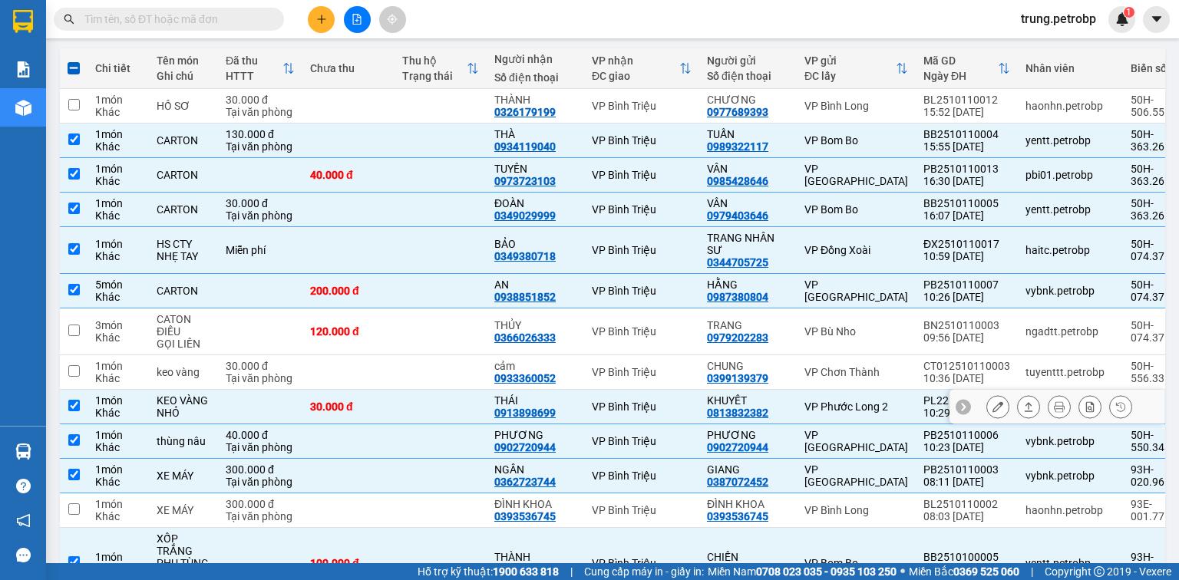
scroll to position [45, 0]
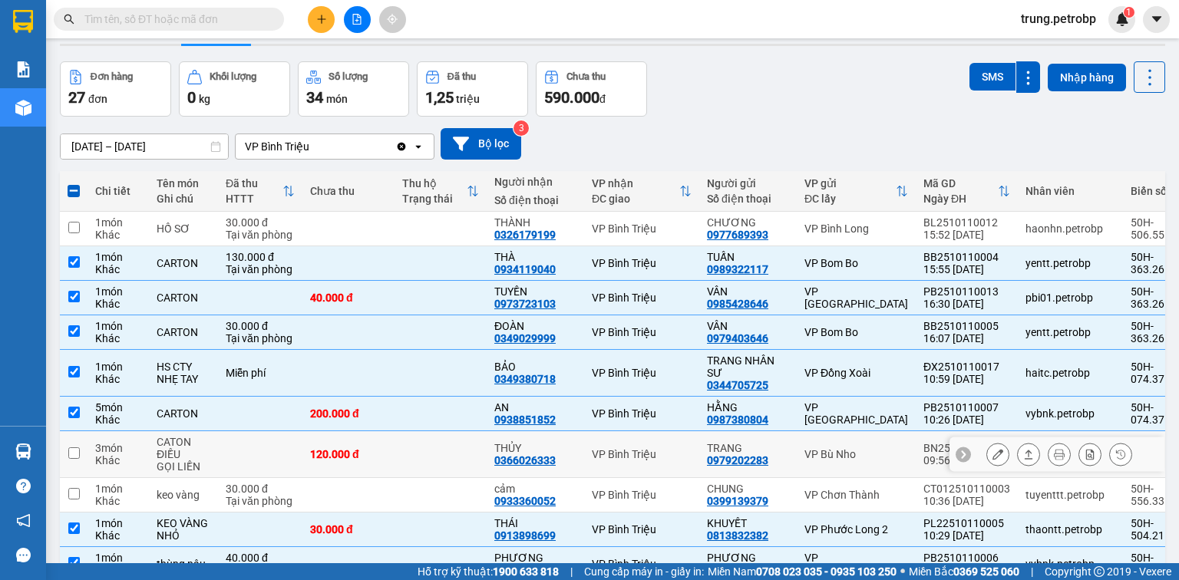
click at [805, 463] on td "VP Bù Nho" at bounding box center [856, 455] width 119 height 47
checkbox input "true"
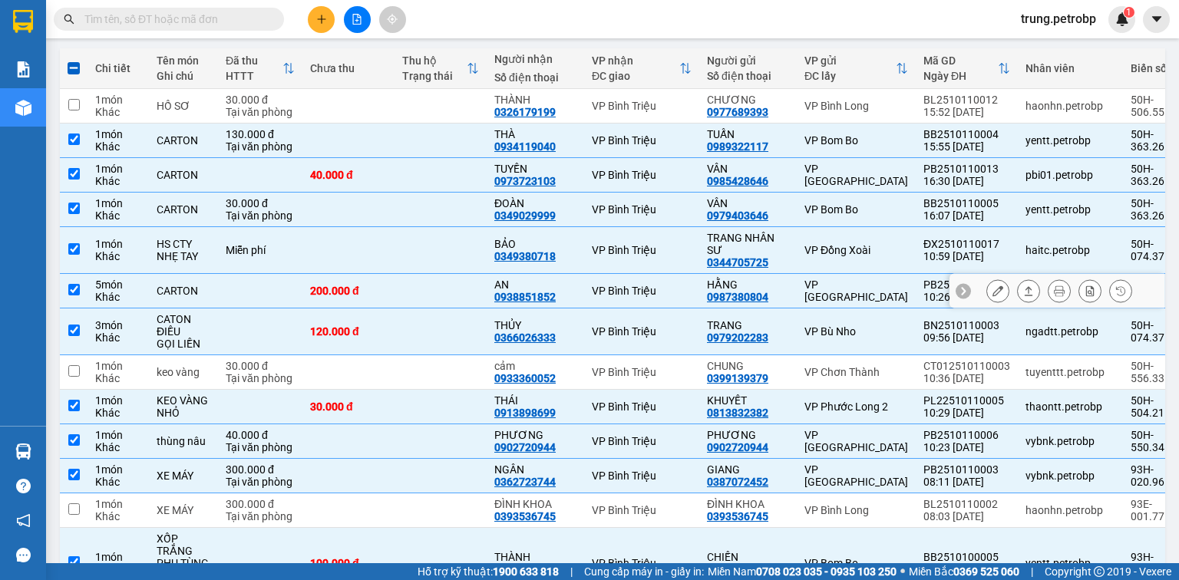
scroll to position [291, 0]
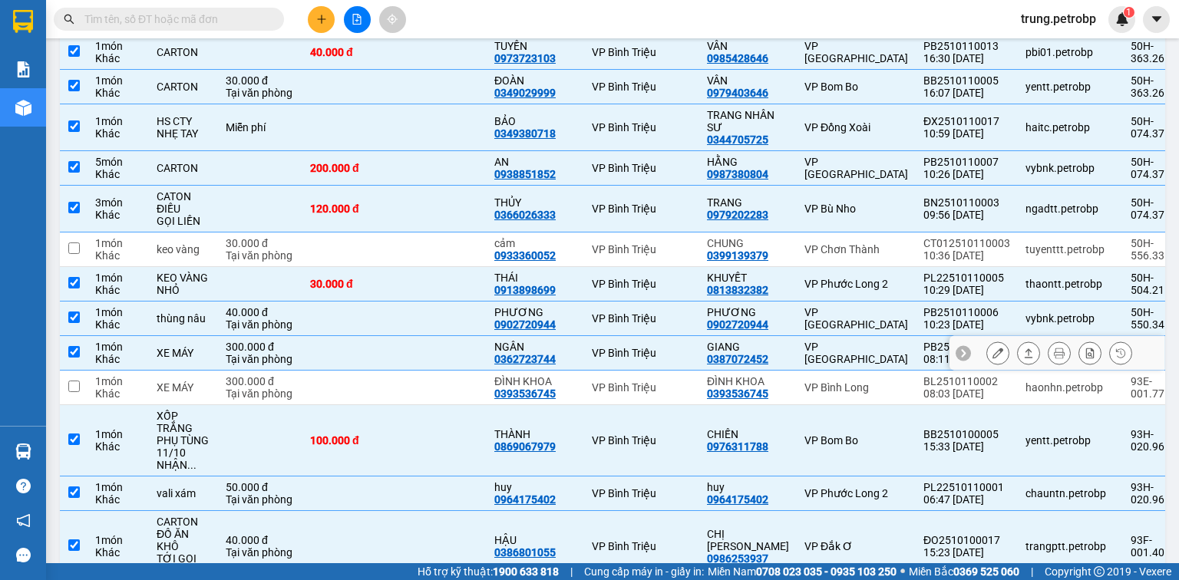
click at [805, 355] on div "VP [GEOGRAPHIC_DATA]" at bounding box center [857, 353] width 104 height 25
checkbox input "false"
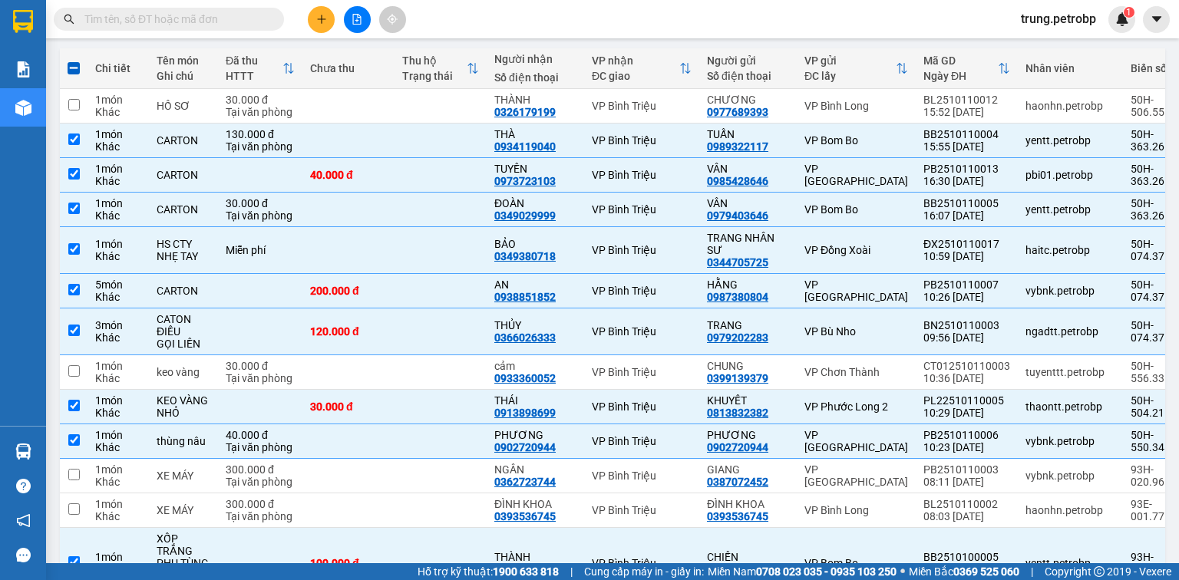
scroll to position [0, 0]
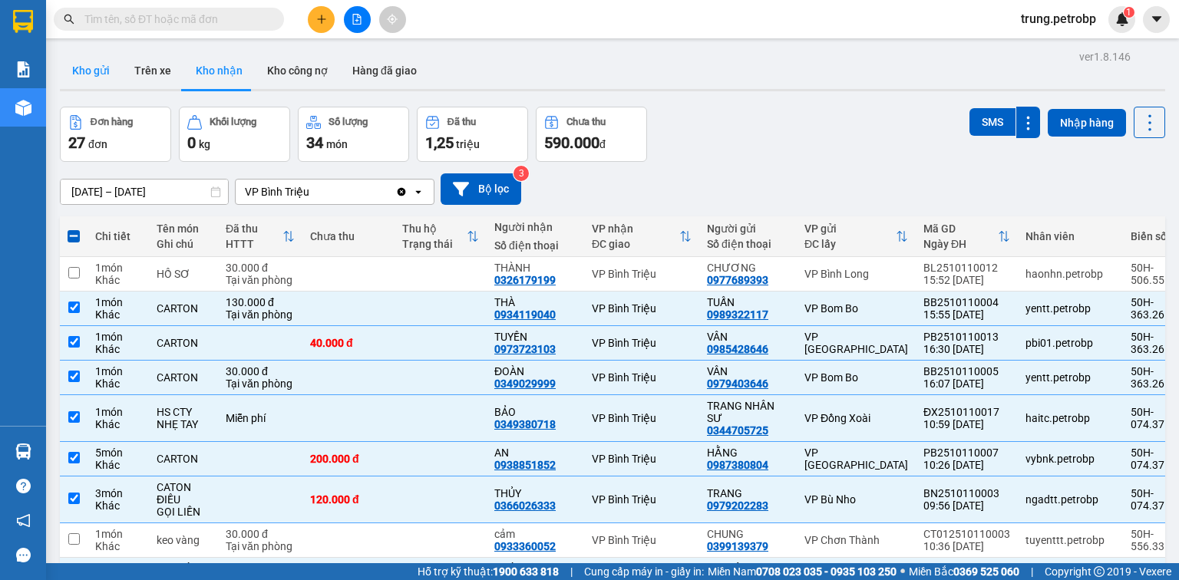
click at [91, 73] on button "Kho gửi" at bounding box center [91, 70] width 62 height 37
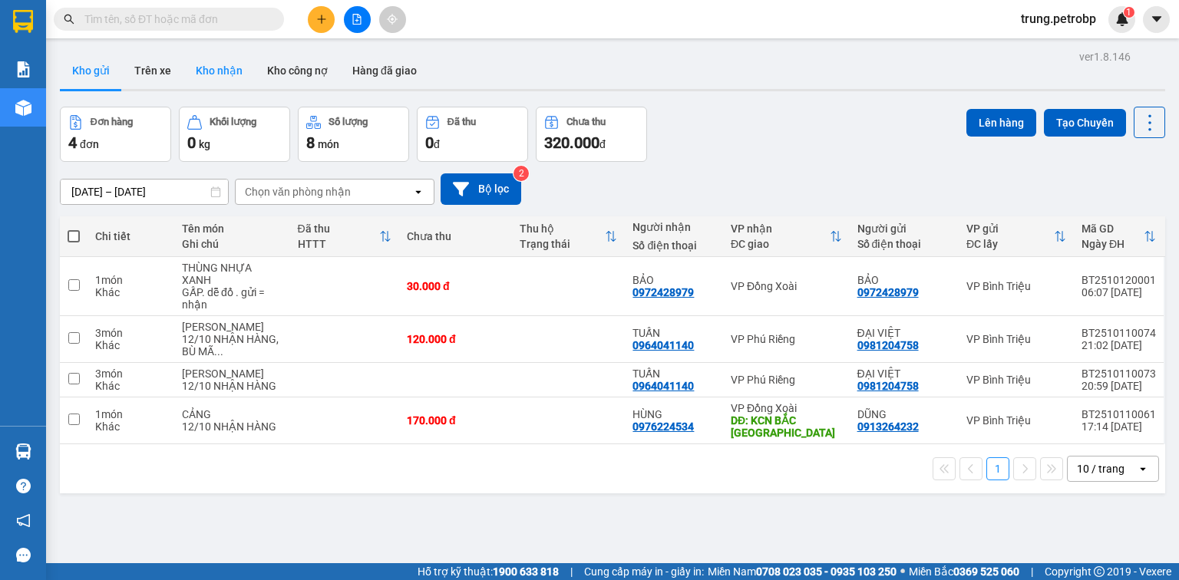
click at [236, 67] on button "Kho nhận" at bounding box center [219, 70] width 71 height 37
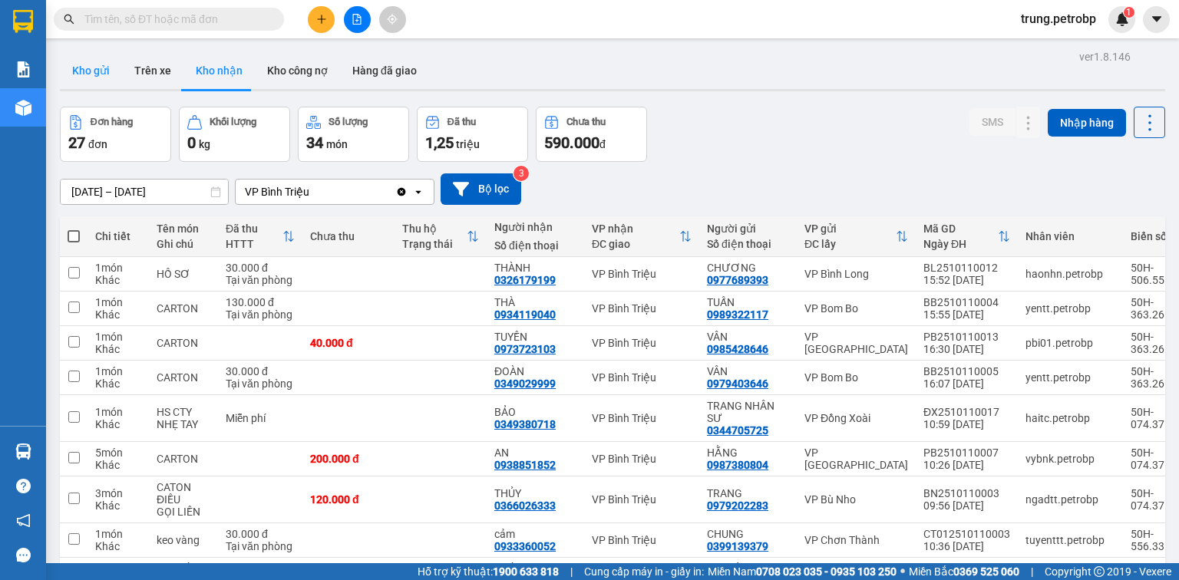
click at [94, 69] on button "Kho gửi" at bounding box center [91, 70] width 62 height 37
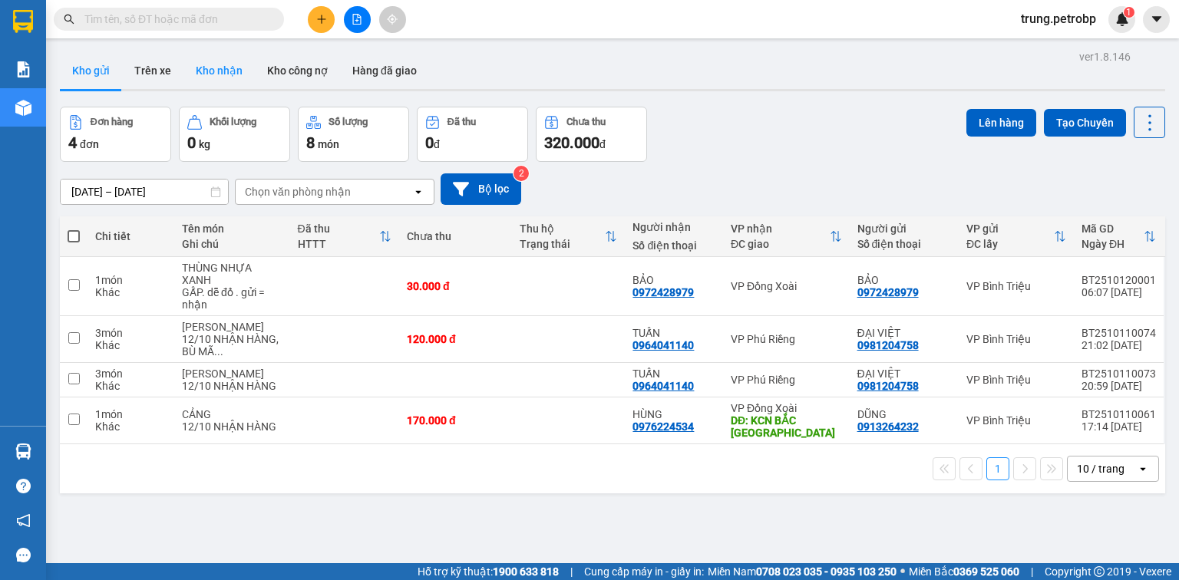
click at [216, 77] on button "Kho nhận" at bounding box center [219, 70] width 71 height 37
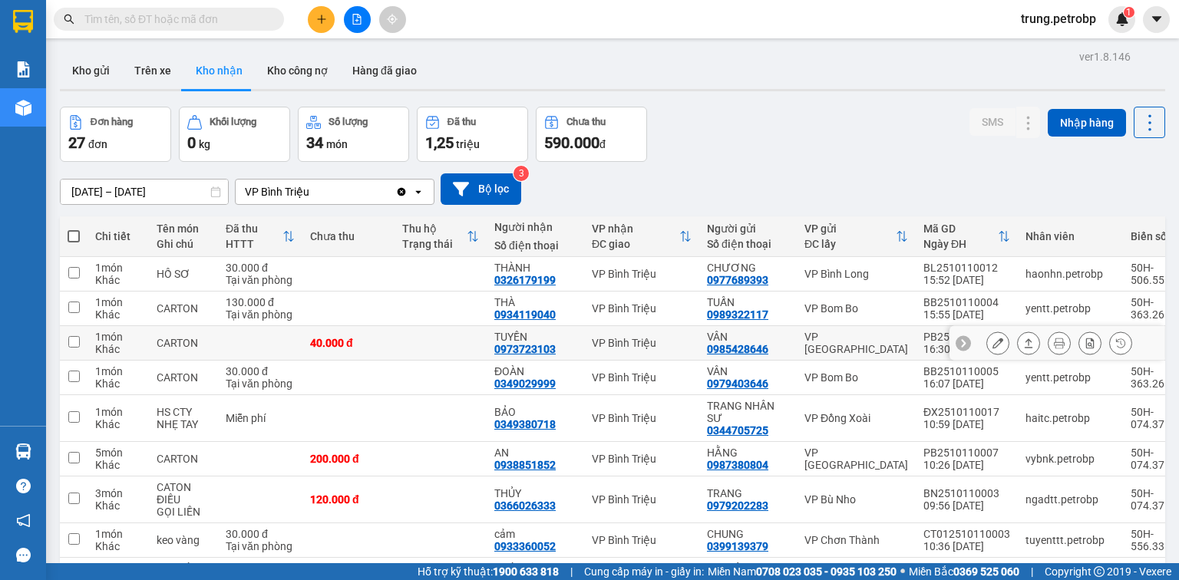
scroll to position [123, 0]
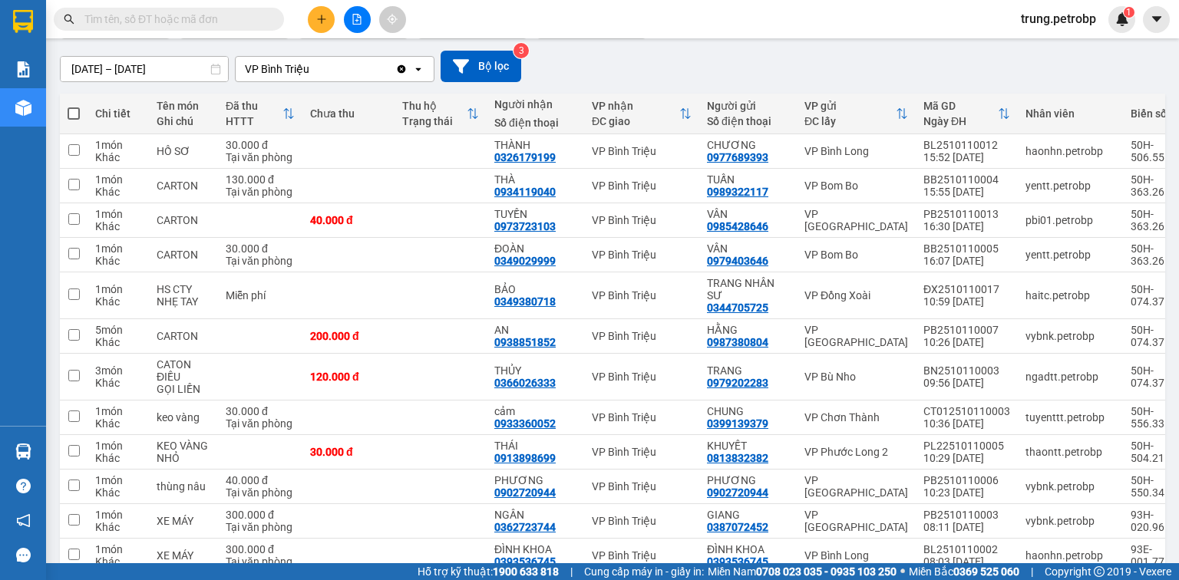
click at [579, 47] on div "[DATE] – [DATE] Press the down arrow key to interact with the calendar and sele…" at bounding box center [613, 66] width 1106 height 55
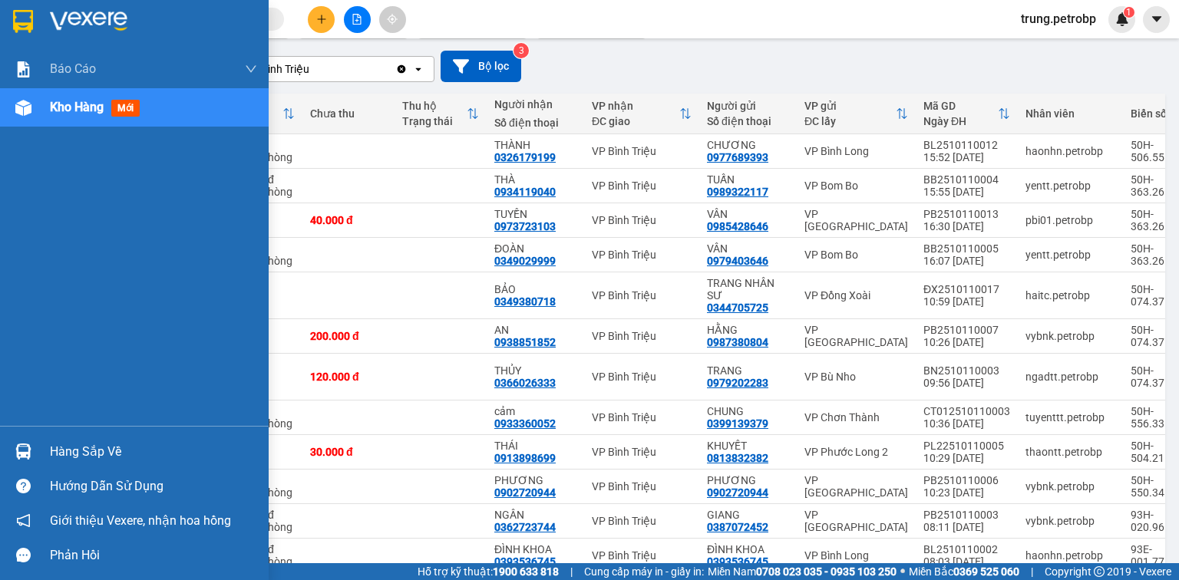
click at [91, 445] on div "Hàng sắp về" at bounding box center [153, 452] width 207 height 23
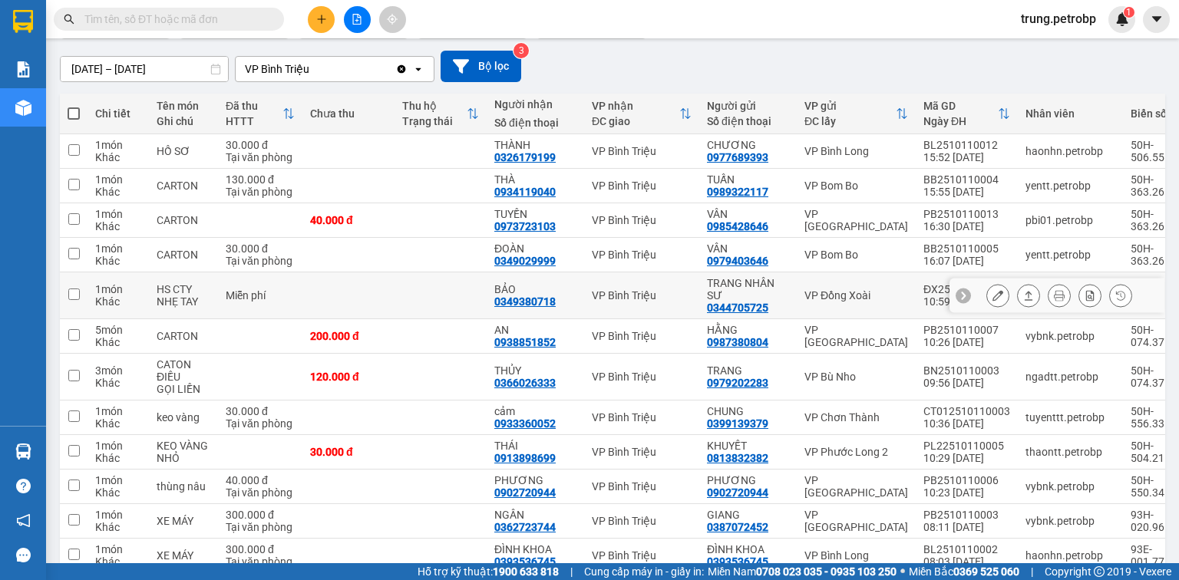
click at [612, 315] on section "Kết quả tìm kiếm ( 0 ) Bộ lọc No Data trung.petrobp 1 Báo cáo 4 Thống kê doanh …" at bounding box center [589, 290] width 1179 height 580
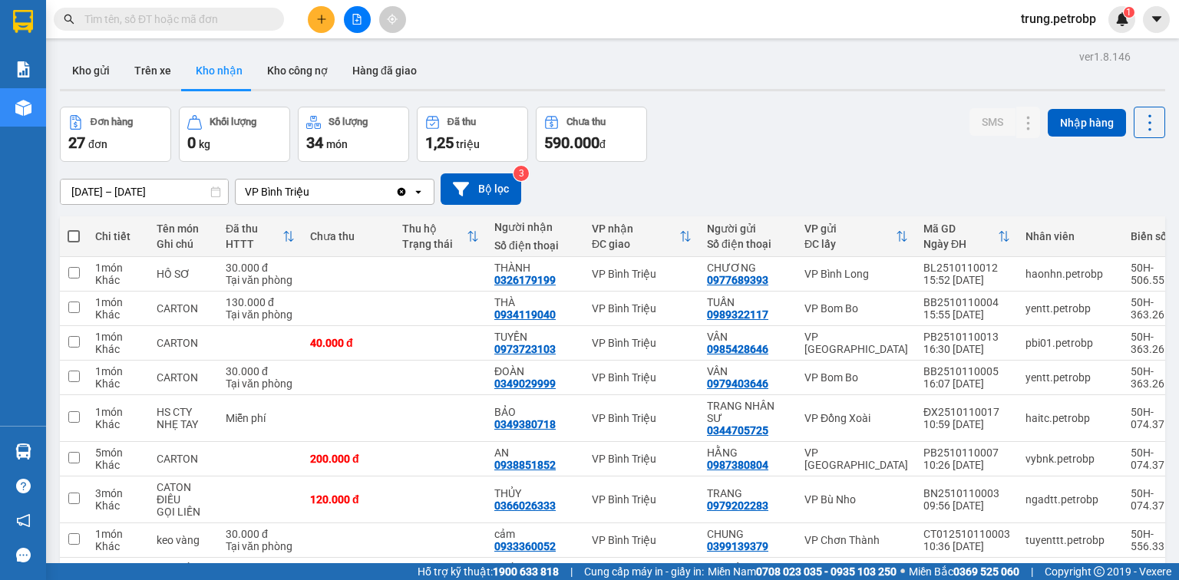
click at [213, 71] on button "Kho nhận" at bounding box center [219, 70] width 71 height 37
click at [206, 28] on span at bounding box center [169, 19] width 230 height 23
click at [208, 19] on input "text" at bounding box center [174, 19] width 181 height 17
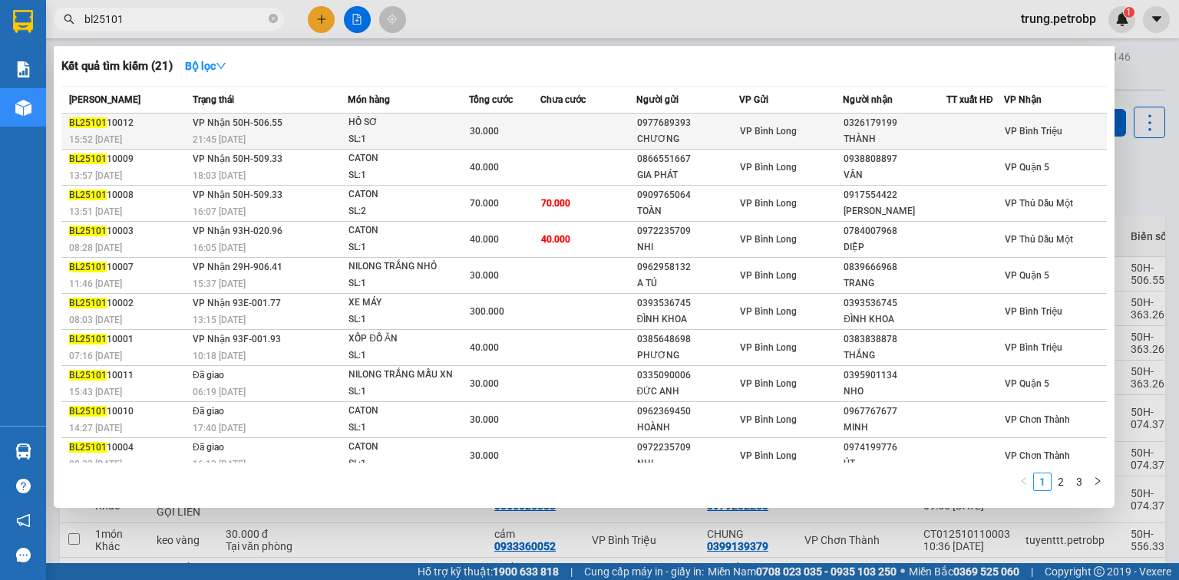
type input "bl25101"
click at [393, 137] on div "SL: 1" at bounding box center [406, 139] width 115 height 17
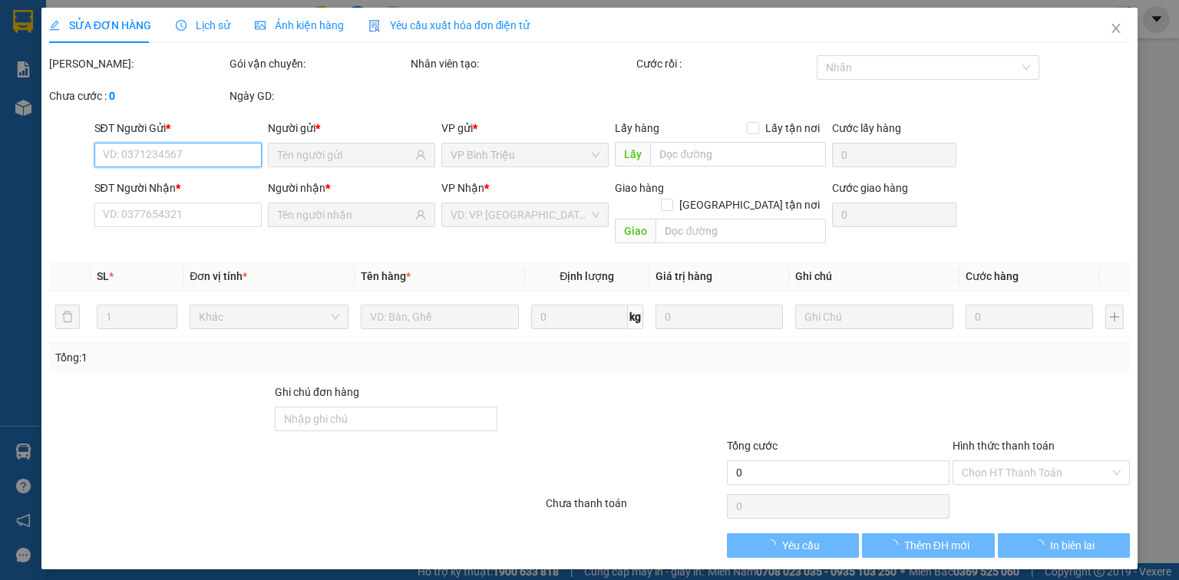
type input "0977689393"
type input "CHƯƠNG"
type input "0326179199"
type input "THÀNH"
type input "30.000"
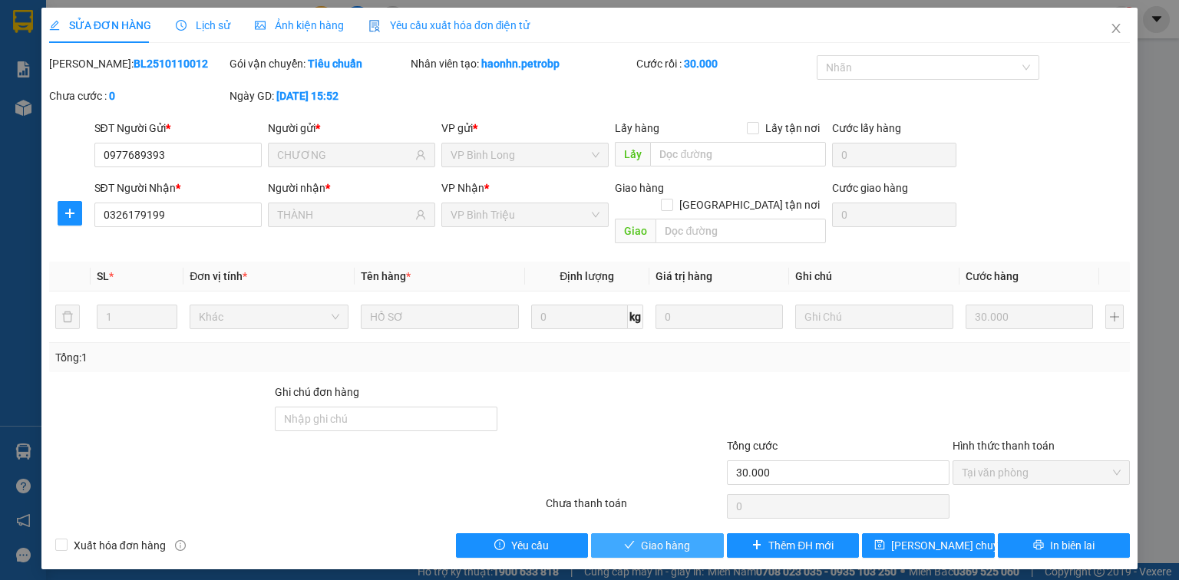
click at [643, 537] on span "Giao hàng" at bounding box center [665, 545] width 49 height 17
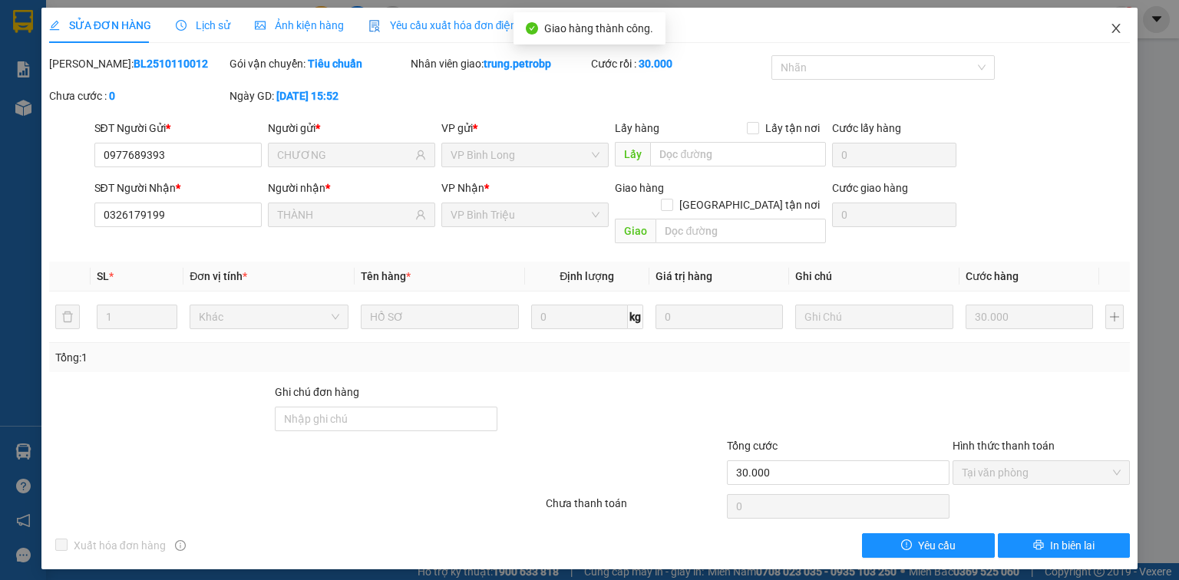
click at [1115, 32] on icon "close" at bounding box center [1116, 28] width 12 height 12
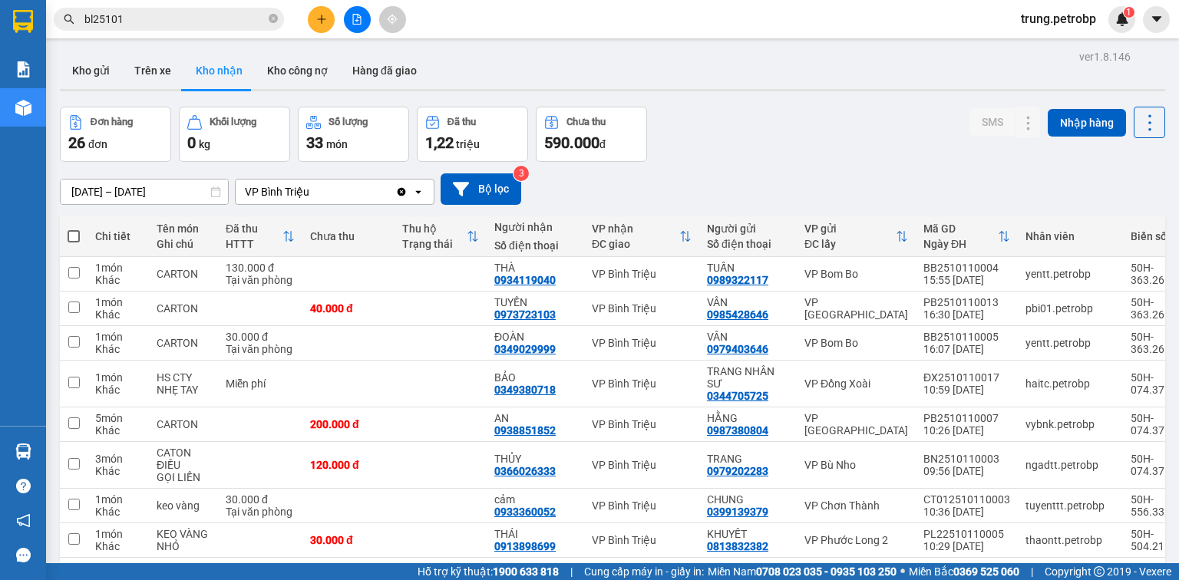
click at [183, 18] on input "bl25101" at bounding box center [174, 19] width 181 height 17
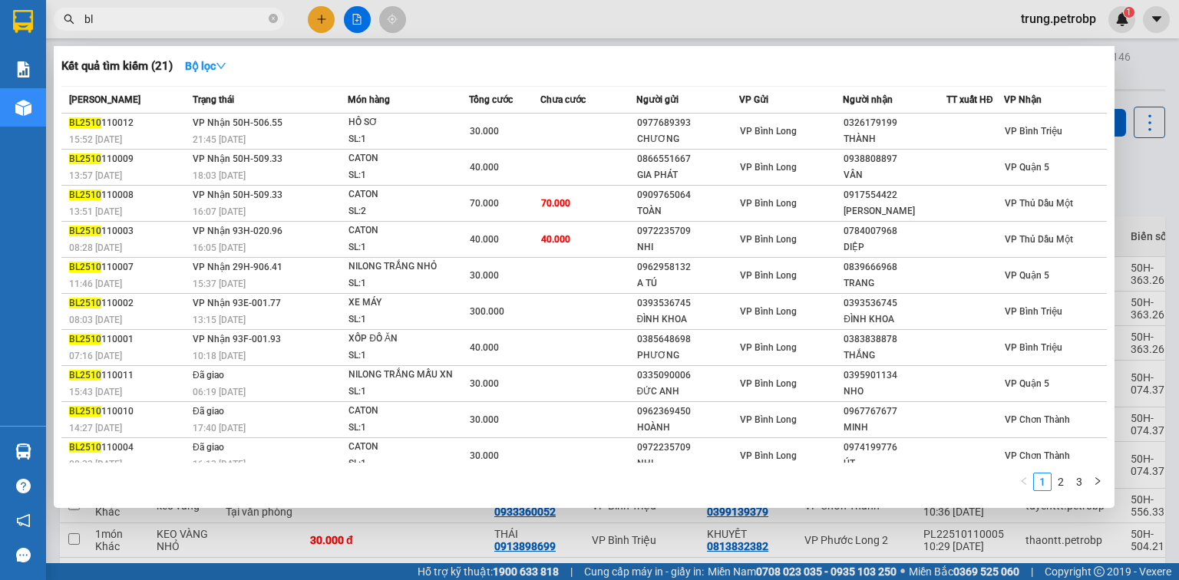
type input "b"
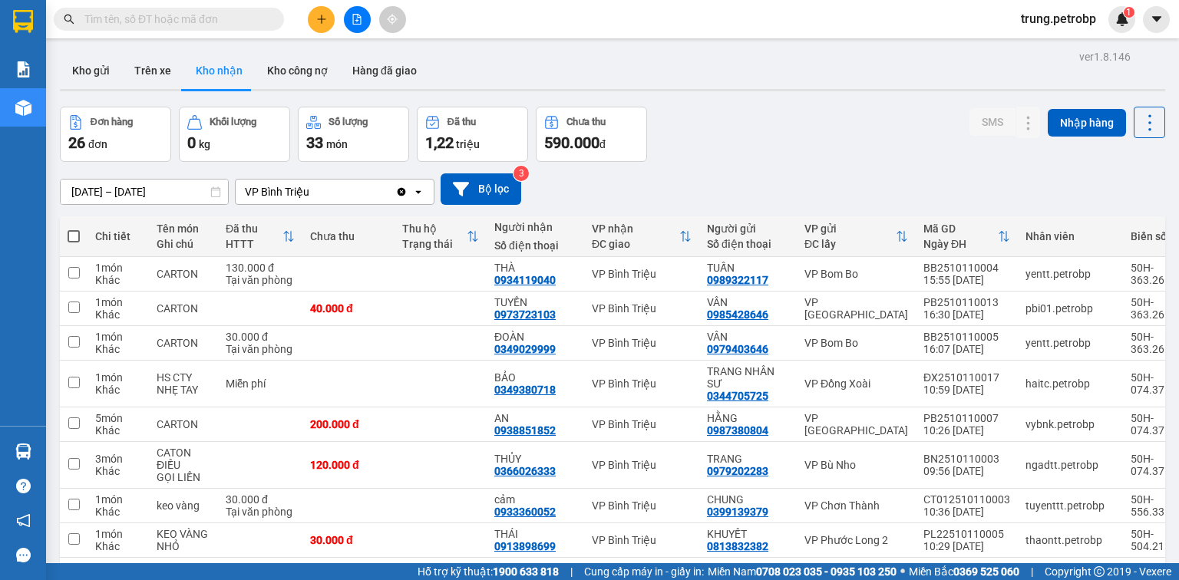
click at [233, 25] on input "text" at bounding box center [174, 19] width 181 height 17
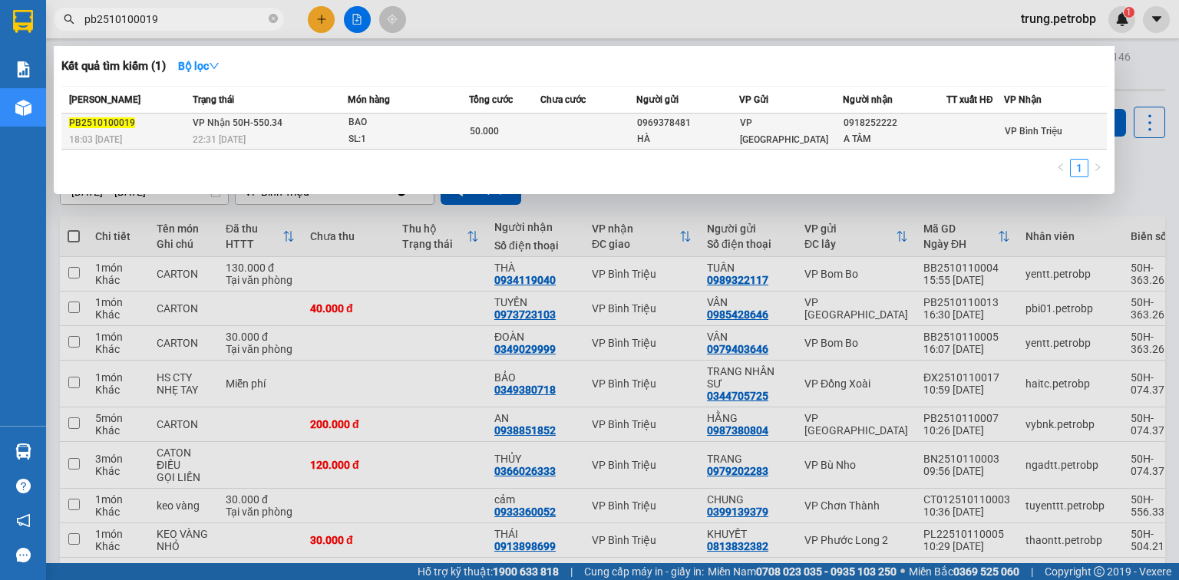
type input "pb2510100019"
click at [493, 126] on span "50.000" at bounding box center [484, 131] width 29 height 11
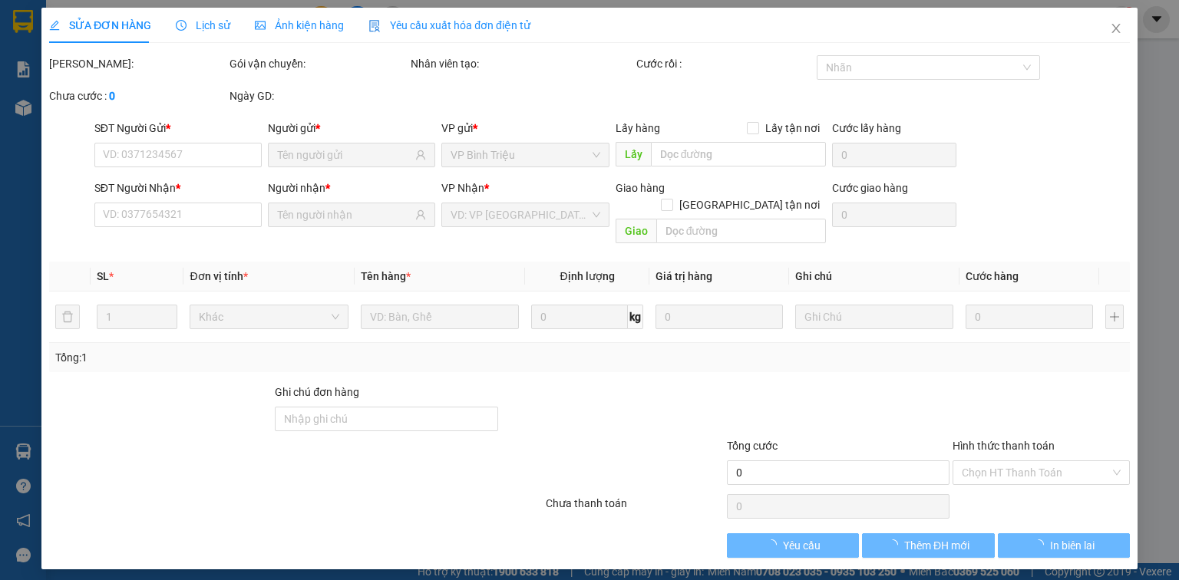
type input "0969378481"
type input "HÀ"
type input "0918252222"
type input "A TÂM"
type input "50.000"
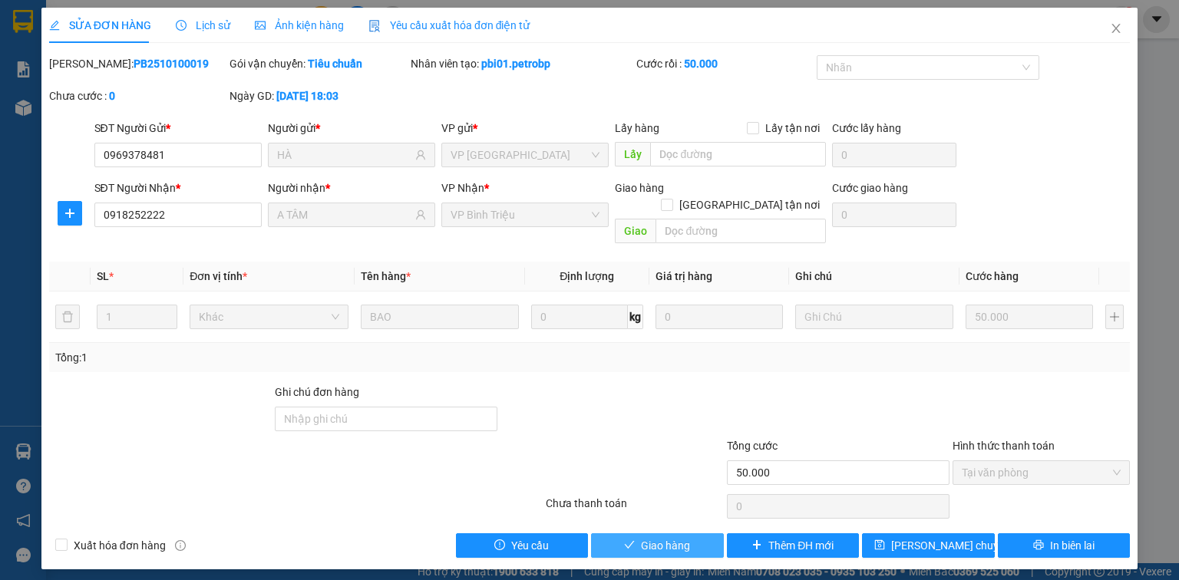
click at [695, 534] on button "Giao hàng" at bounding box center [657, 546] width 133 height 25
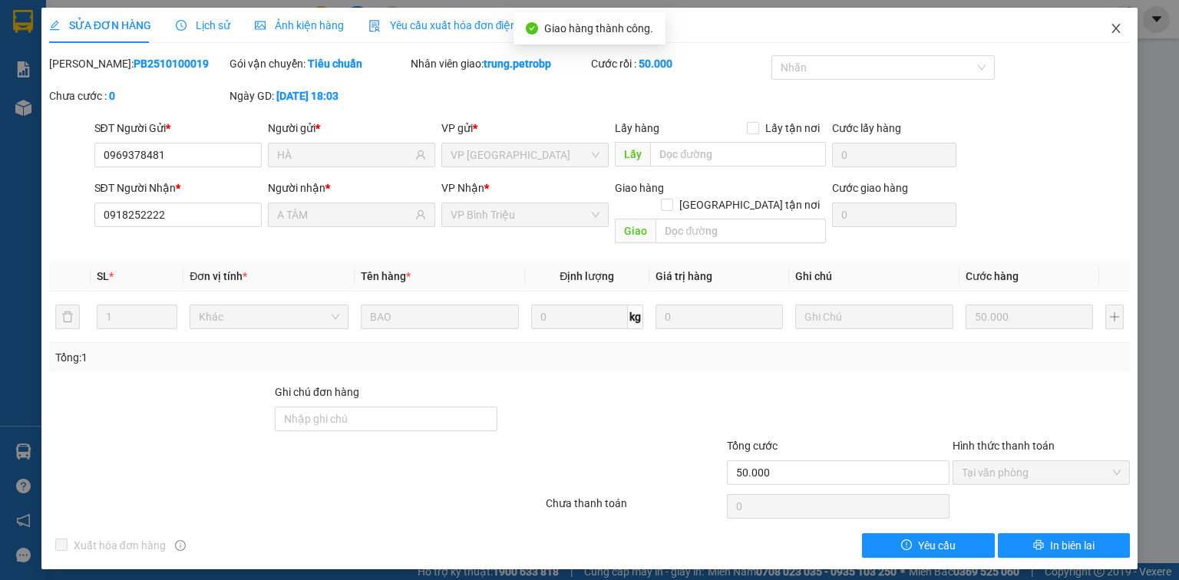
click at [1115, 31] on icon "close" at bounding box center [1117, 28] width 8 height 9
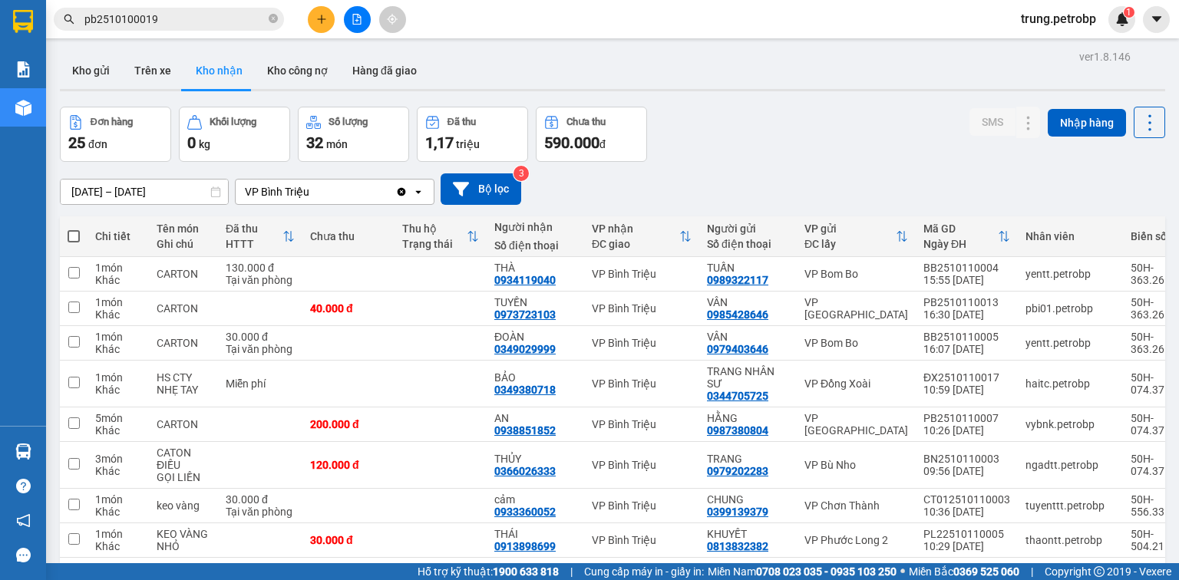
click at [193, 24] on input "pb2510100019" at bounding box center [174, 19] width 181 height 17
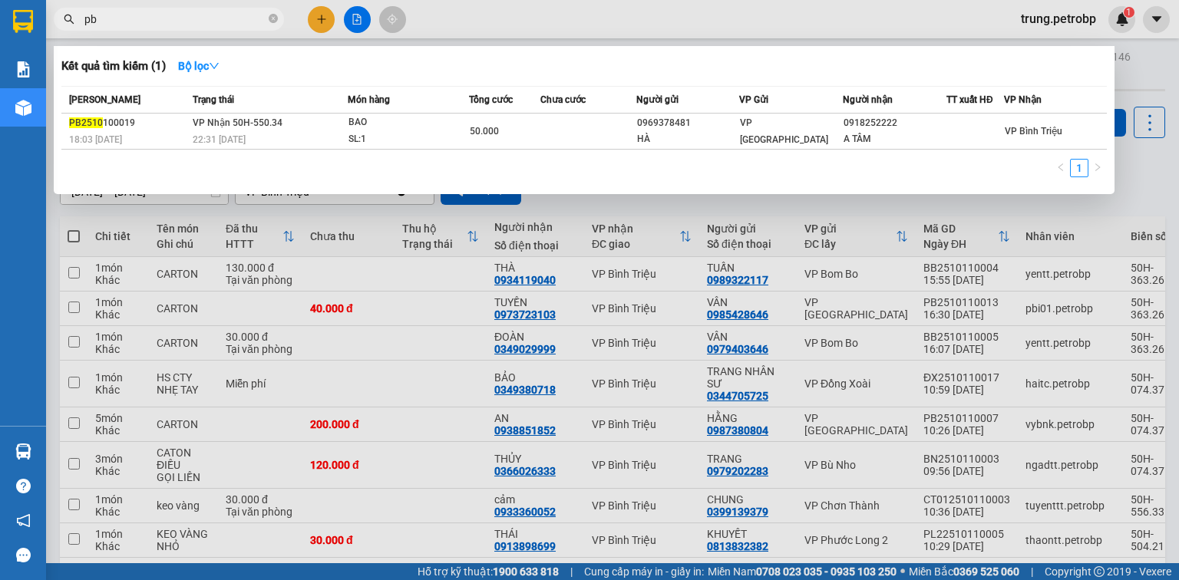
type input "p"
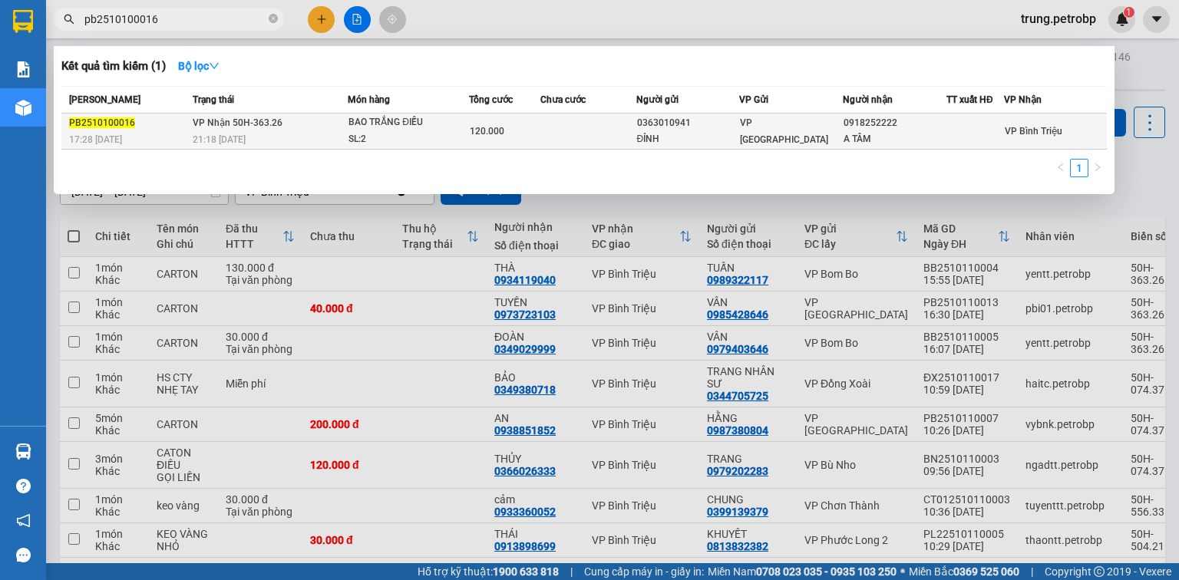
type input "pb2510100016"
click at [393, 135] on div "SL: 2" at bounding box center [406, 139] width 115 height 17
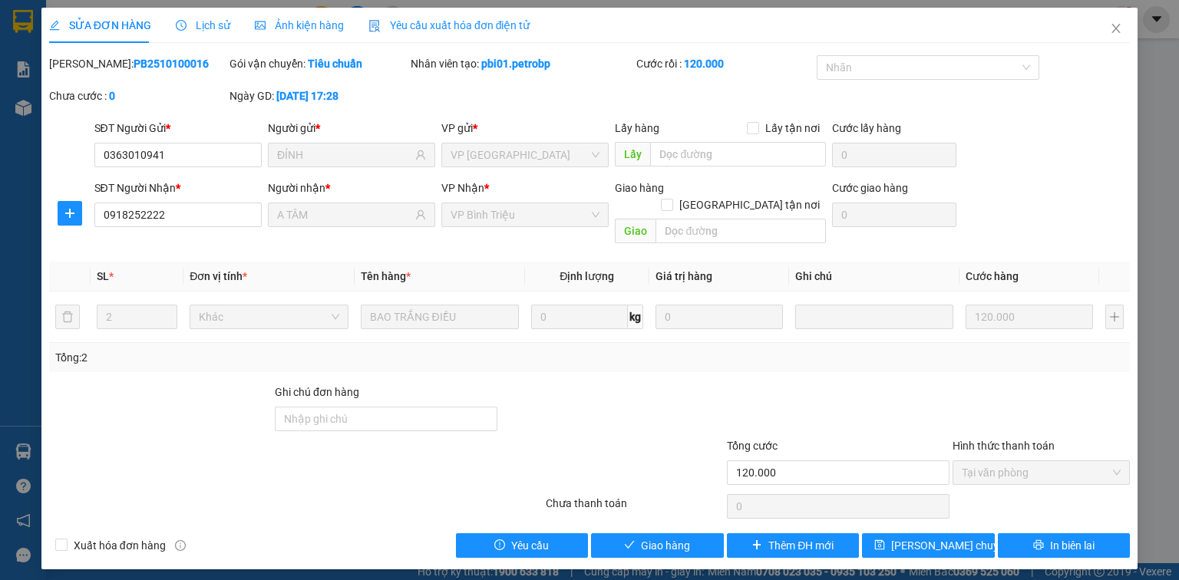
click at [467, 106] on div "[PERSON_NAME]: PB2510100016 Gói vận chuyển: Tiêu chuẩn Nhân viên tạo: pbi01.pet…" at bounding box center [590, 87] width 1084 height 64
click at [661, 537] on span "Giao hàng" at bounding box center [665, 545] width 49 height 17
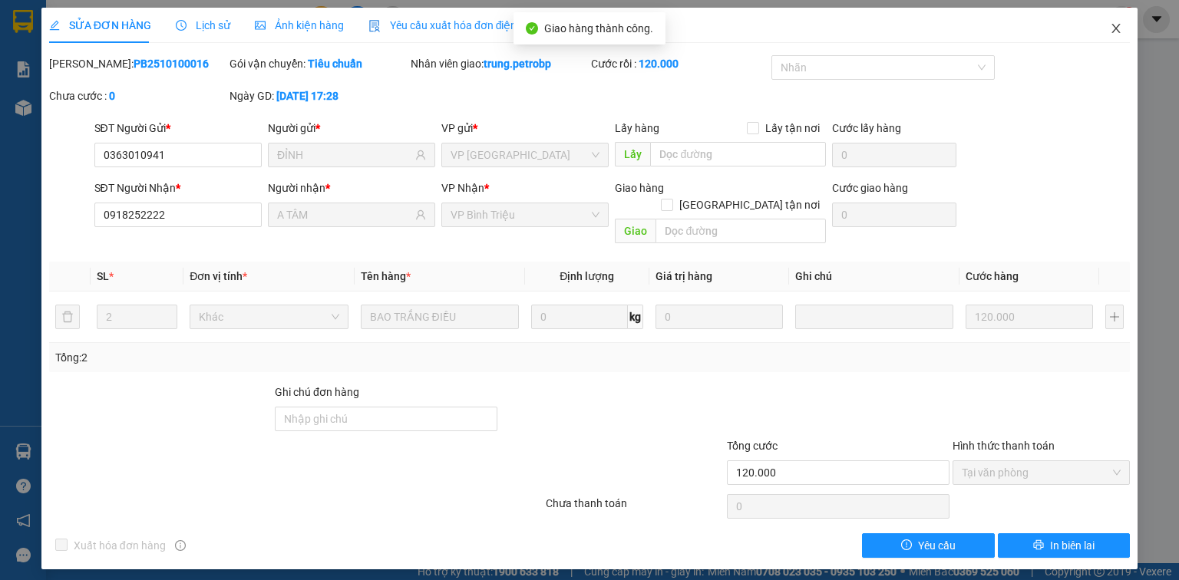
click at [1114, 31] on icon "close" at bounding box center [1116, 28] width 12 height 12
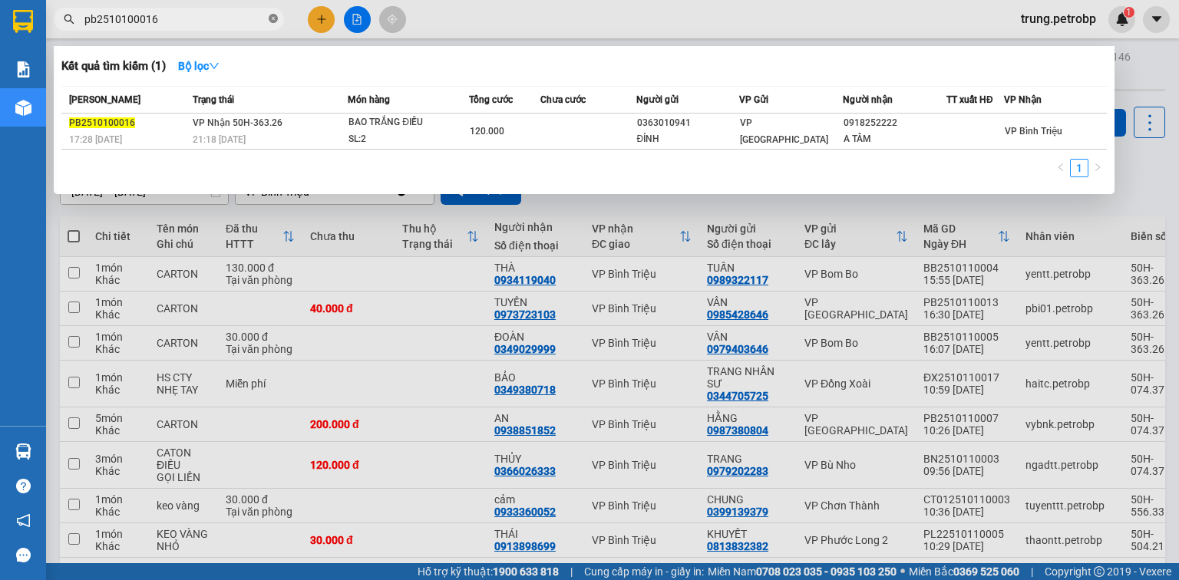
click at [273, 18] on icon "close-circle" at bounding box center [273, 18] width 9 height 9
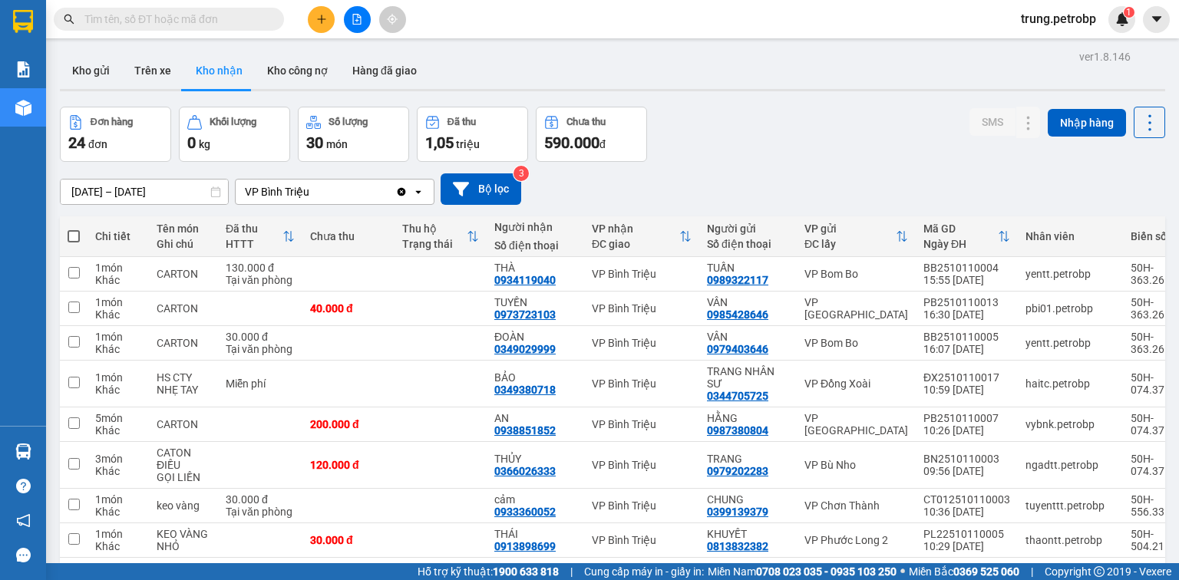
click at [796, 137] on div "Đơn hàng 24 đơn Khối lượng 0 kg Số lượng 30 món Đã thu 1,05 triệu Chưa thu 590.…" at bounding box center [613, 134] width 1106 height 55
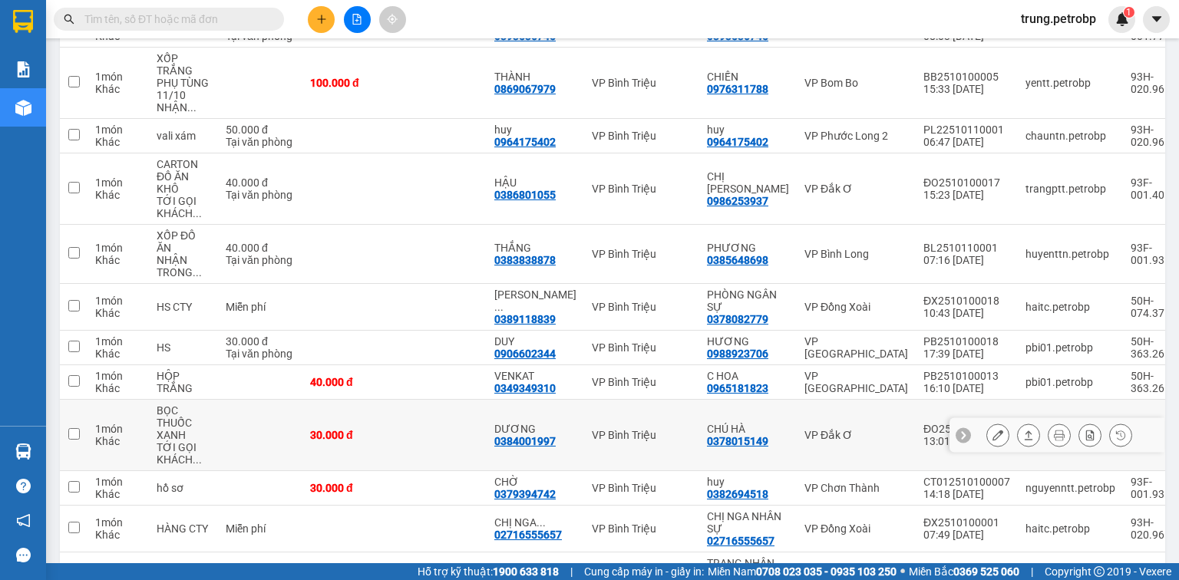
scroll to position [737, 0]
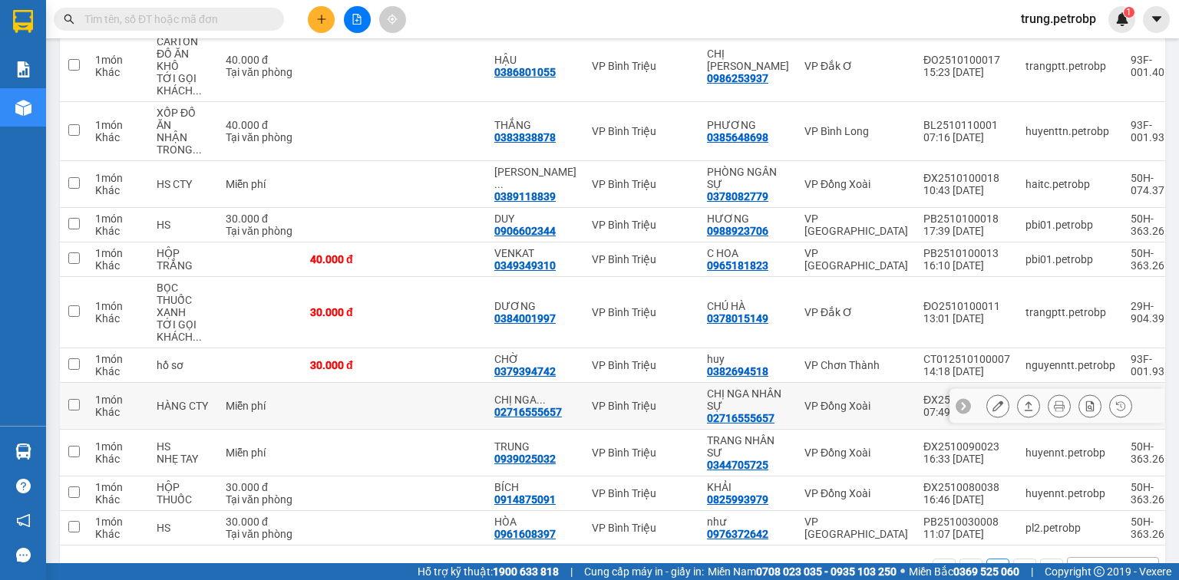
click at [671, 395] on td "VP Bình Triệu" at bounding box center [641, 406] width 115 height 47
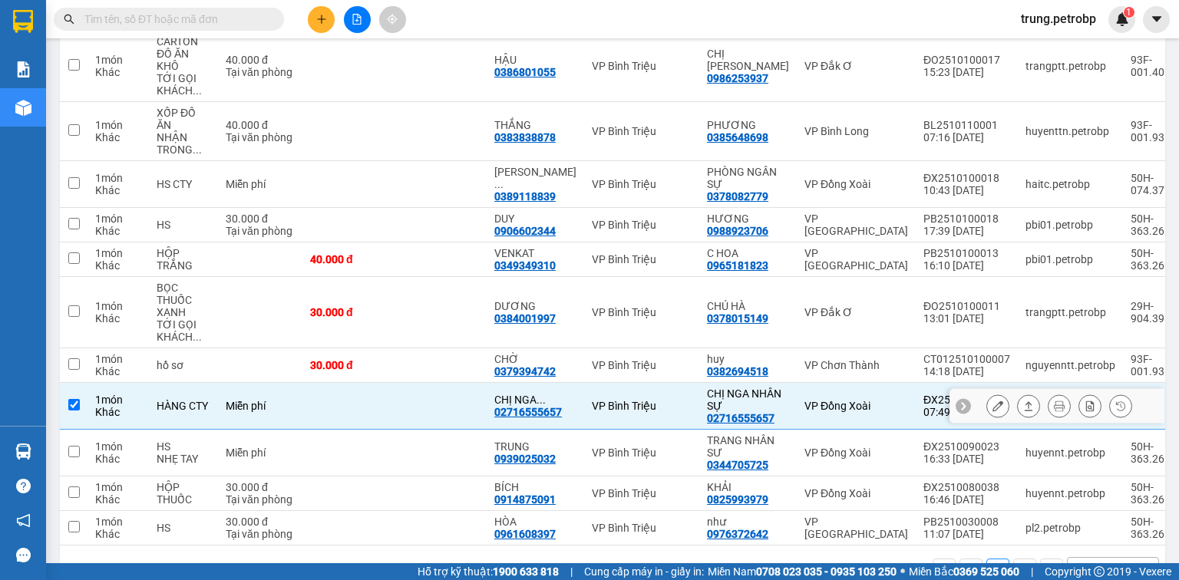
click at [805, 400] on div "VP Đồng Xoài" at bounding box center [857, 406] width 104 height 12
click at [411, 389] on td at bounding box center [441, 406] width 92 height 47
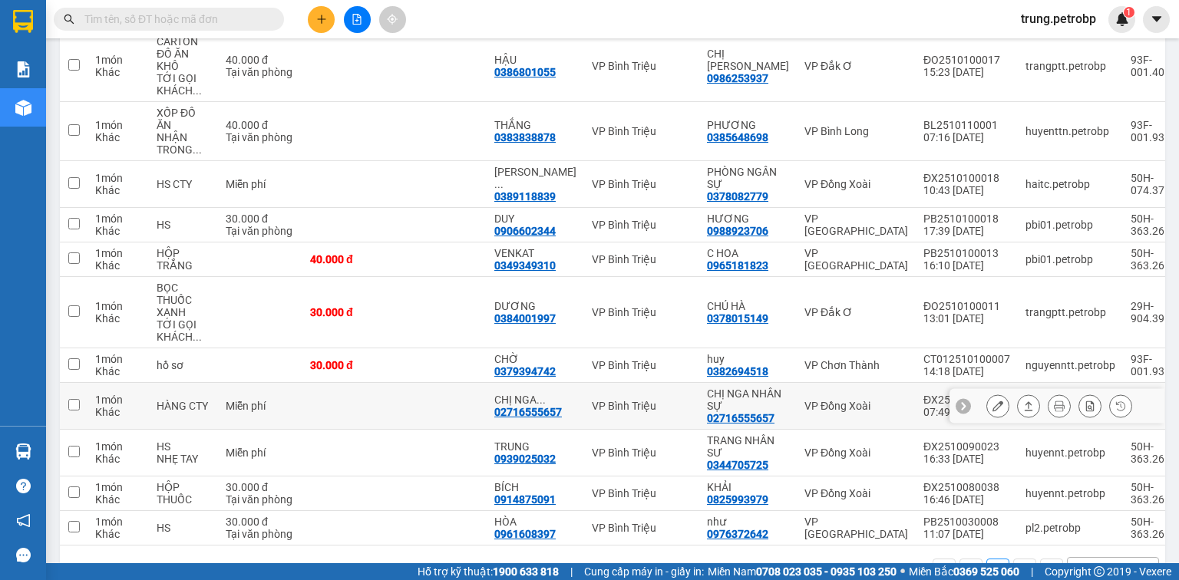
scroll to position [777, 0]
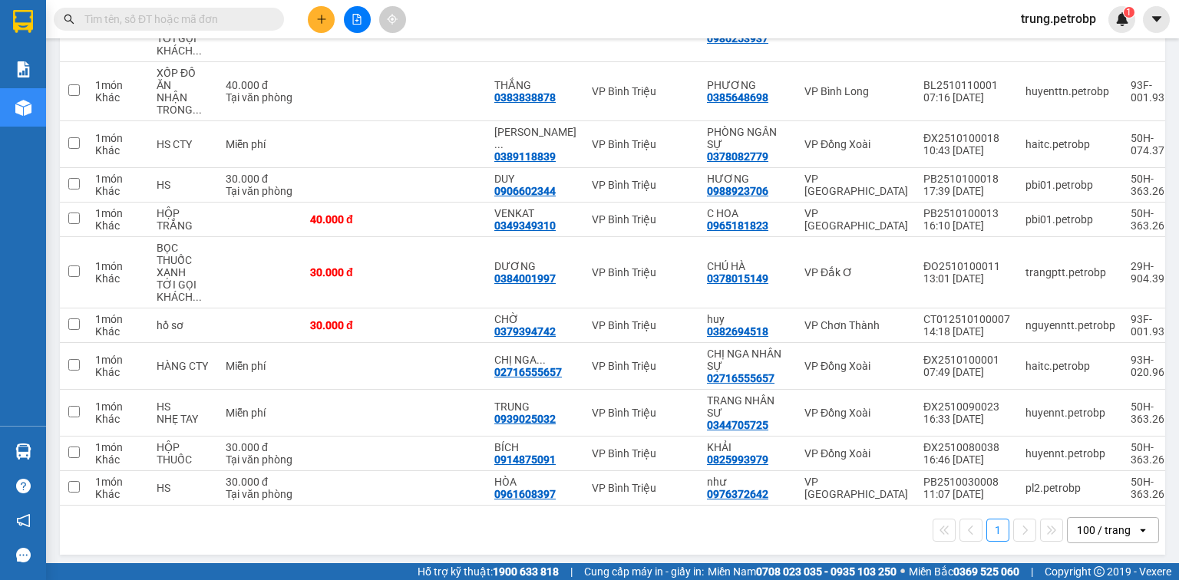
click at [723, 21] on div "Kết quả tìm kiếm ( 1 ) Bộ lọc Mã ĐH Trạng thái Món hàng Tổng cước Chưa cước Ngư…" at bounding box center [589, 19] width 1179 height 38
click at [555, 366] on div "02716555657" at bounding box center [528, 372] width 68 height 12
click at [556, 366] on div "02716555657" at bounding box center [528, 372] width 68 height 12
click at [667, 365] on div "VP Bình Triệu" at bounding box center [642, 366] width 100 height 12
checkbox input "true"
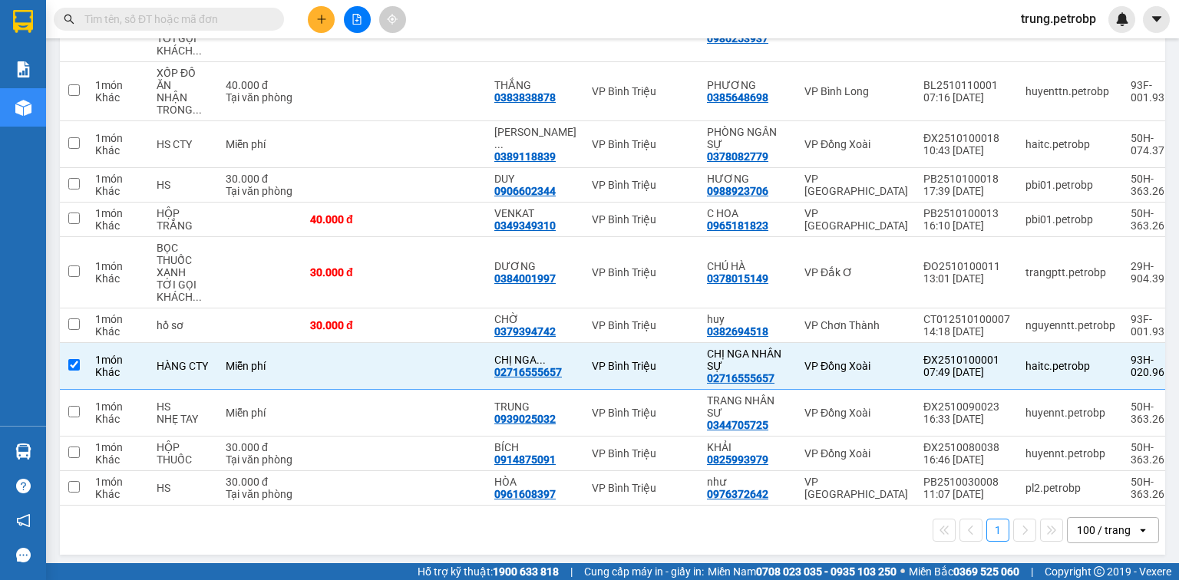
click at [604, 525] on div "1 100 / trang open" at bounding box center [612, 531] width 1093 height 26
click at [924, 413] on div "16:33 [DATE]" at bounding box center [967, 419] width 87 height 12
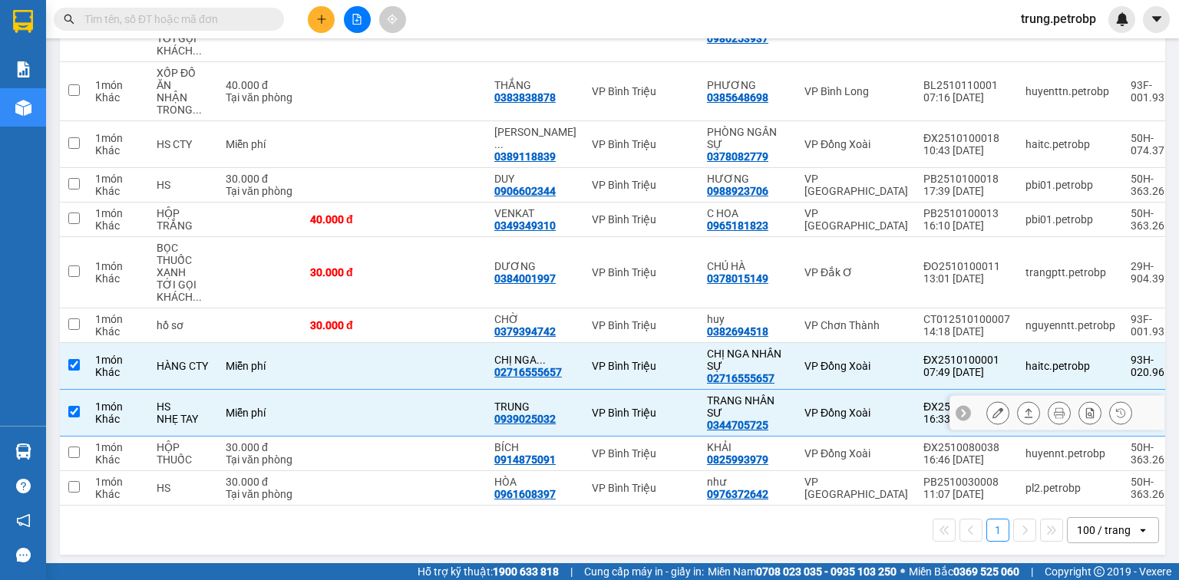
click at [642, 407] on div "VP Bình Triệu" at bounding box center [642, 413] width 100 height 12
checkbox input "true"
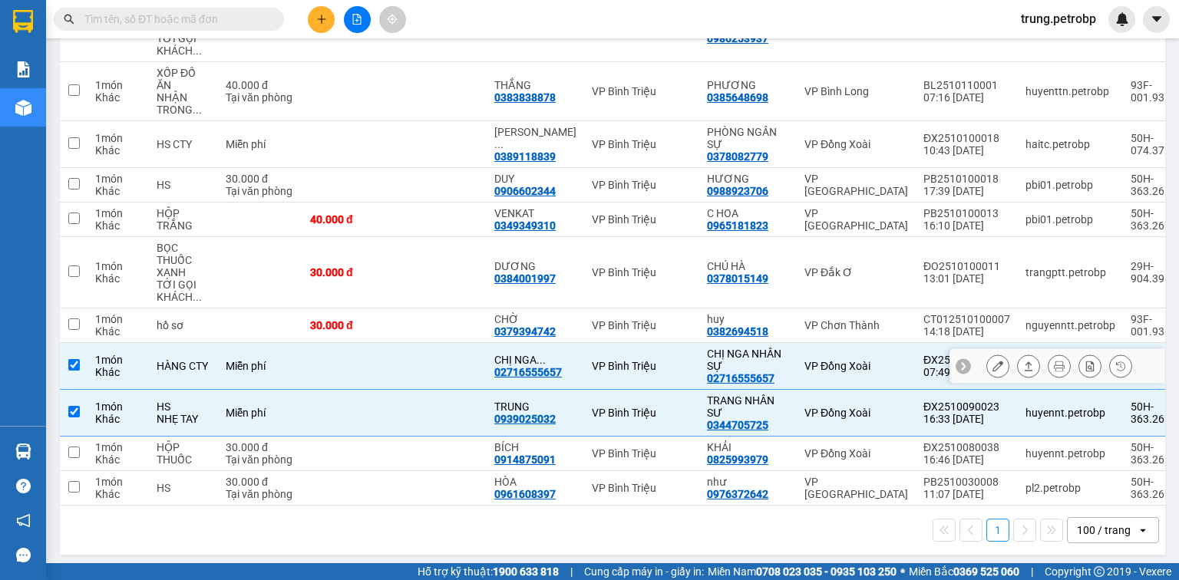
click at [76, 359] on input "checkbox" at bounding box center [74, 365] width 12 height 12
checkbox input "false"
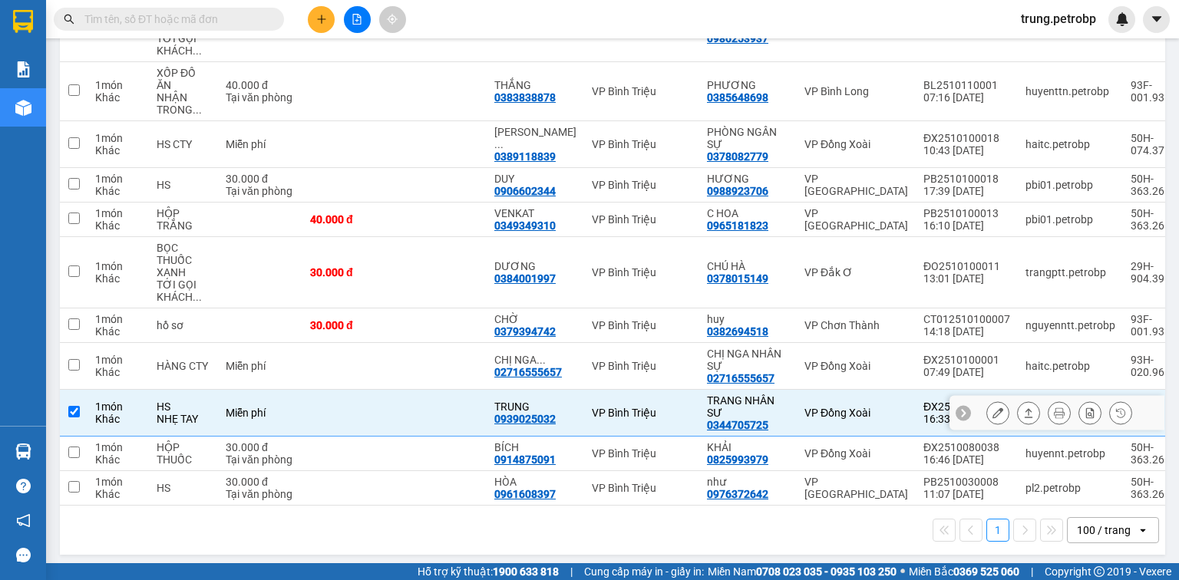
click at [79, 407] on input "checkbox" at bounding box center [74, 412] width 12 height 12
checkbox input "false"
